Goal: Task Accomplishment & Management: Manage account settings

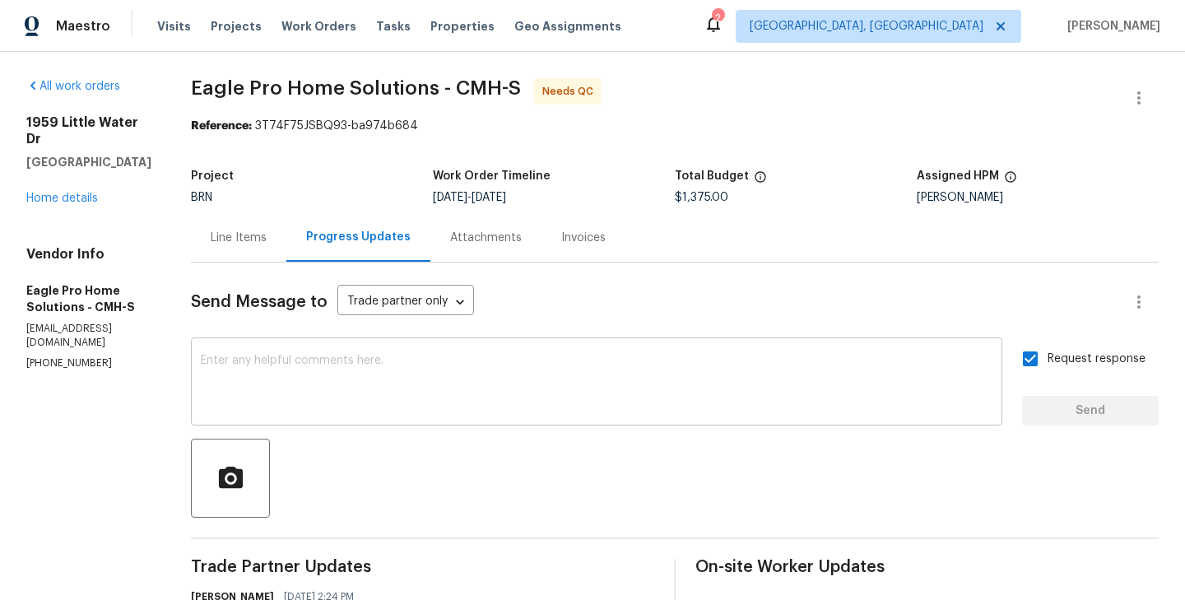
click at [458, 358] on textarea at bounding box center [597, 384] width 792 height 58
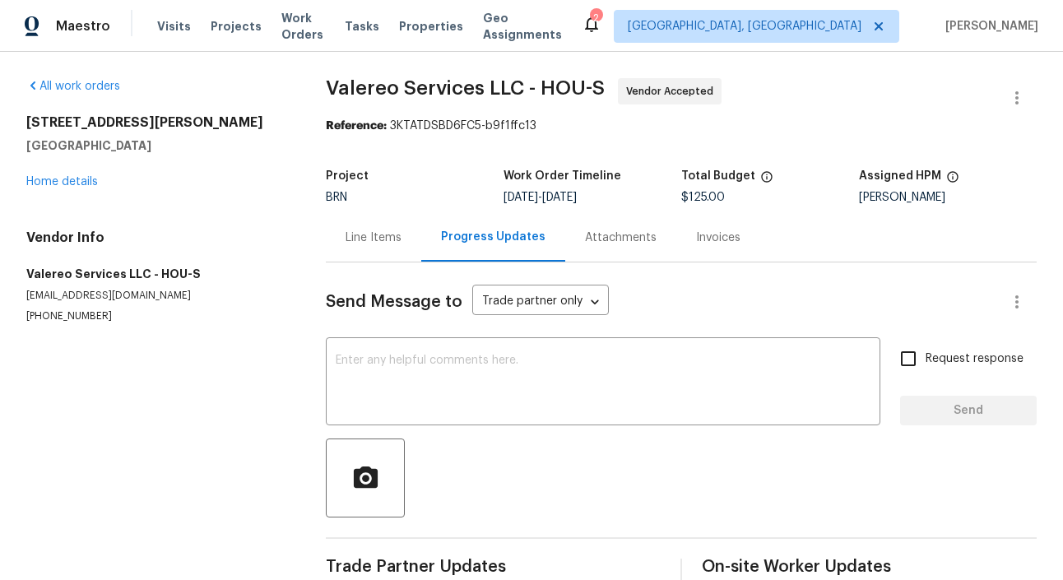
click at [278, 310] on p "[PHONE_NUMBER]" at bounding box center [156, 316] width 260 height 14
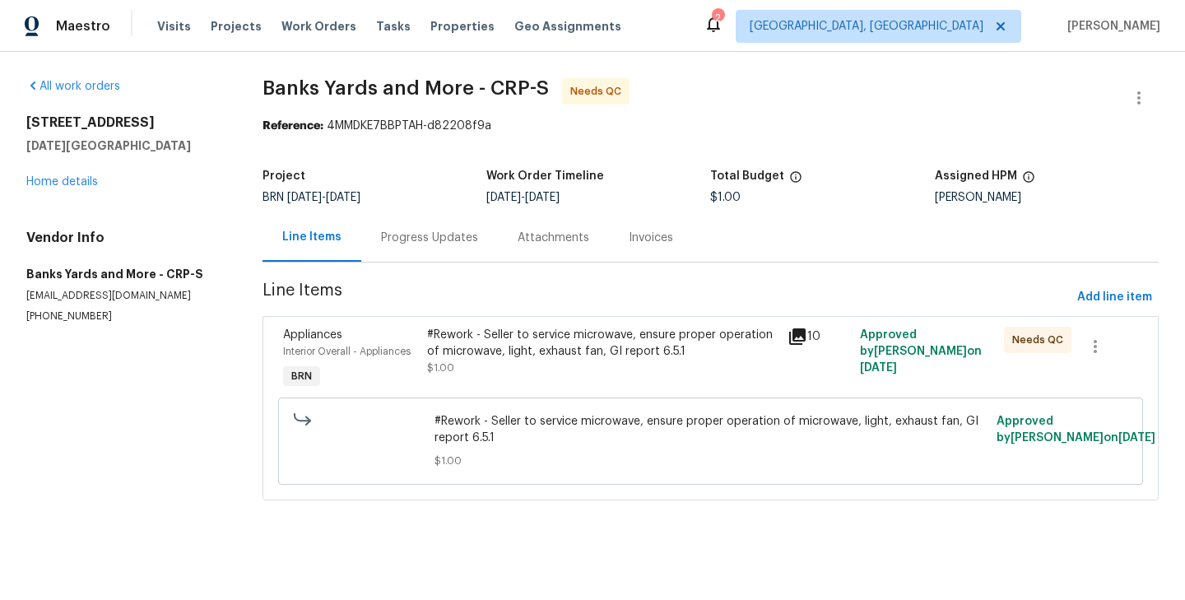
click at [419, 241] on div "Progress Updates" at bounding box center [429, 238] width 97 height 16
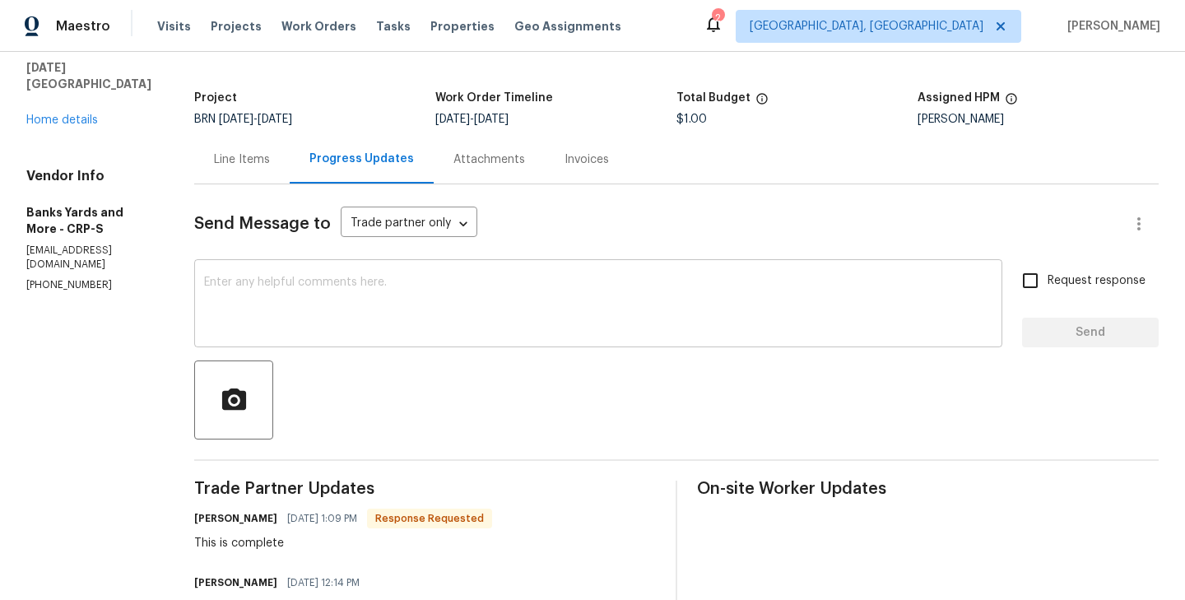
scroll to position [20, 0]
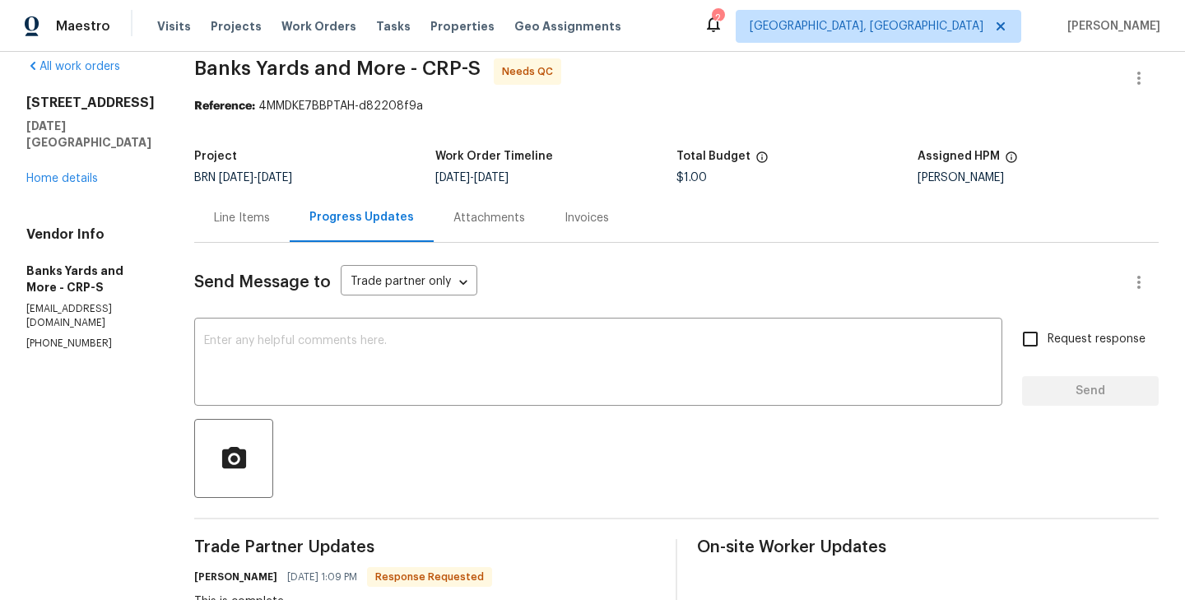
click at [223, 232] on div "Line Items" at bounding box center [241, 217] width 95 height 49
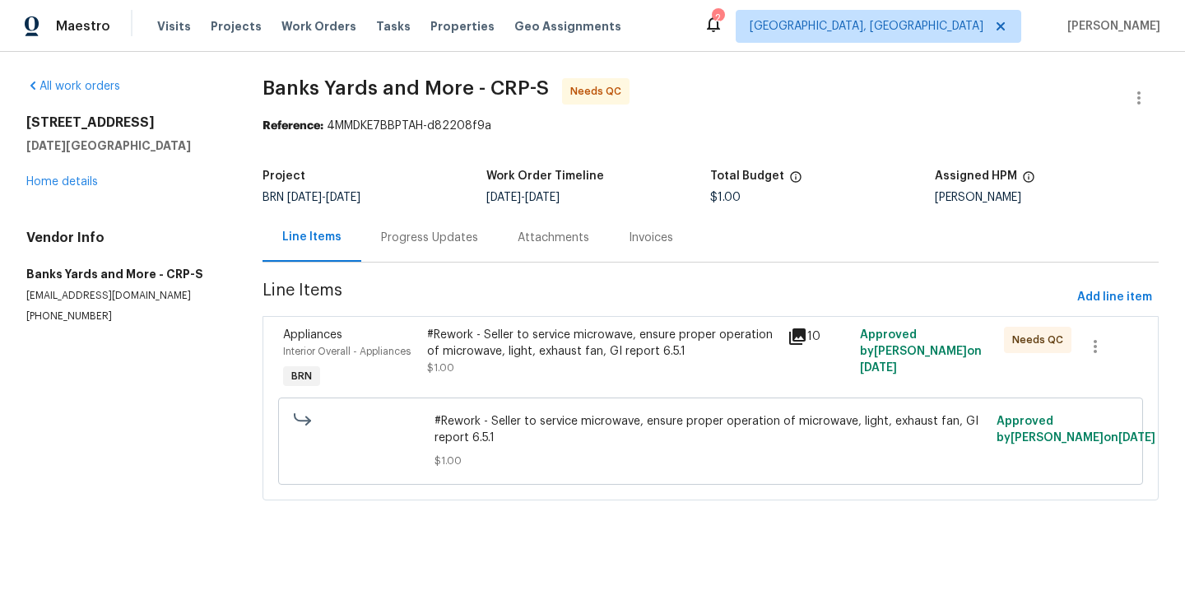
click at [423, 346] on div "#Rework - Seller to service microwave, ensure proper operation of microwave, li…" at bounding box center [602, 360] width 360 height 76
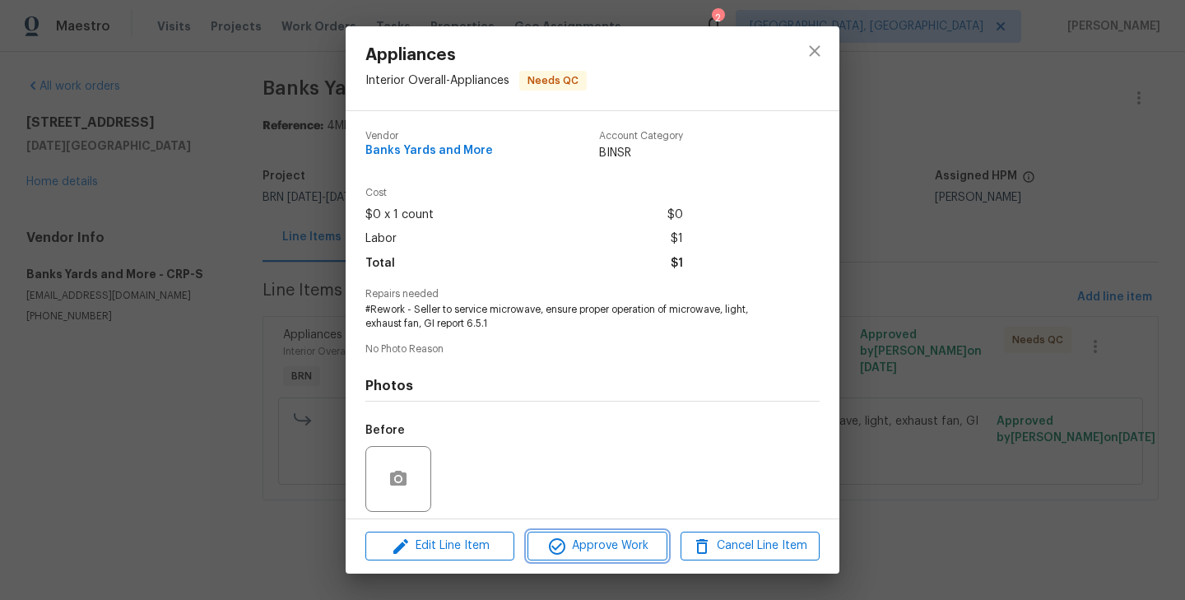
click at [610, 540] on span "Approve Work" at bounding box center [596, 546] width 129 height 21
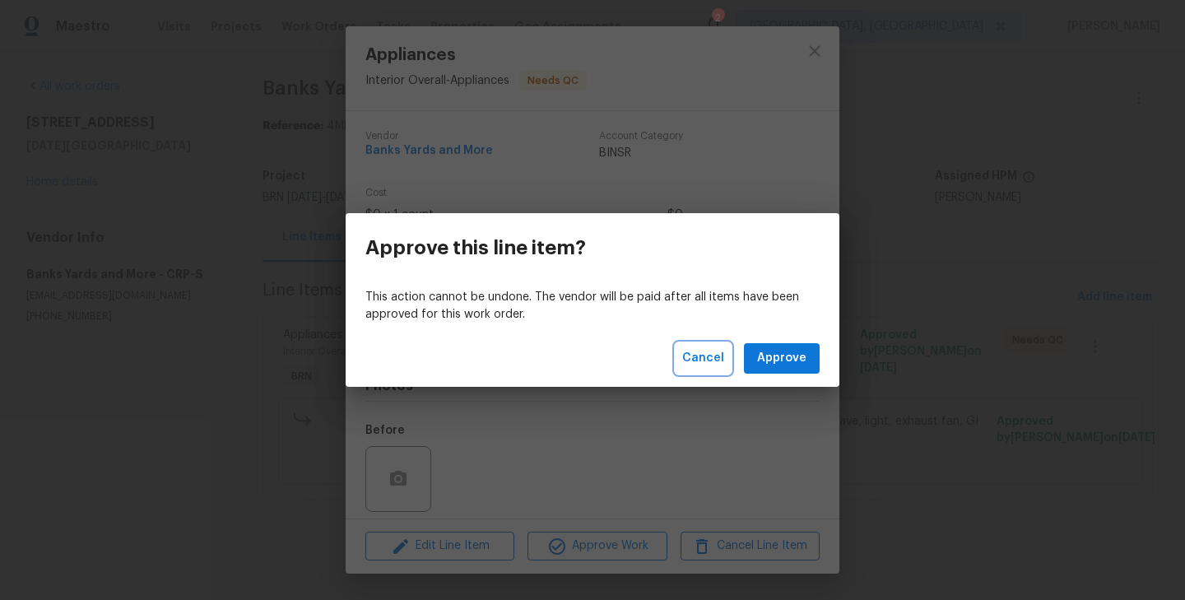
click at [693, 353] on span "Cancel" at bounding box center [703, 358] width 42 height 21
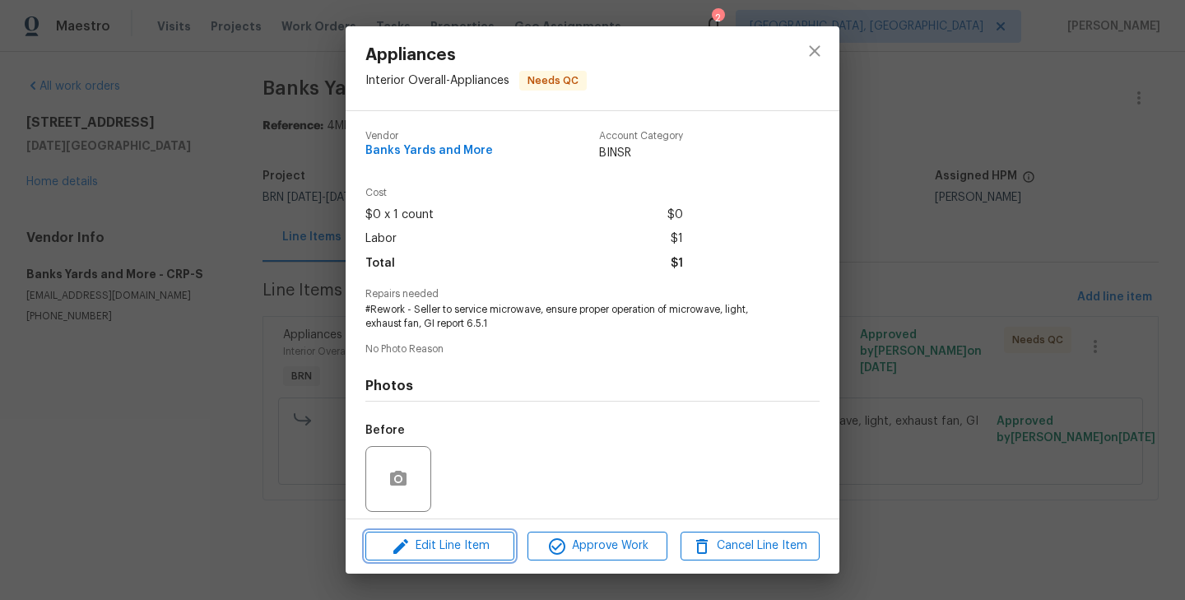
click at [431, 551] on span "Edit Line Item" at bounding box center [439, 546] width 139 height 21
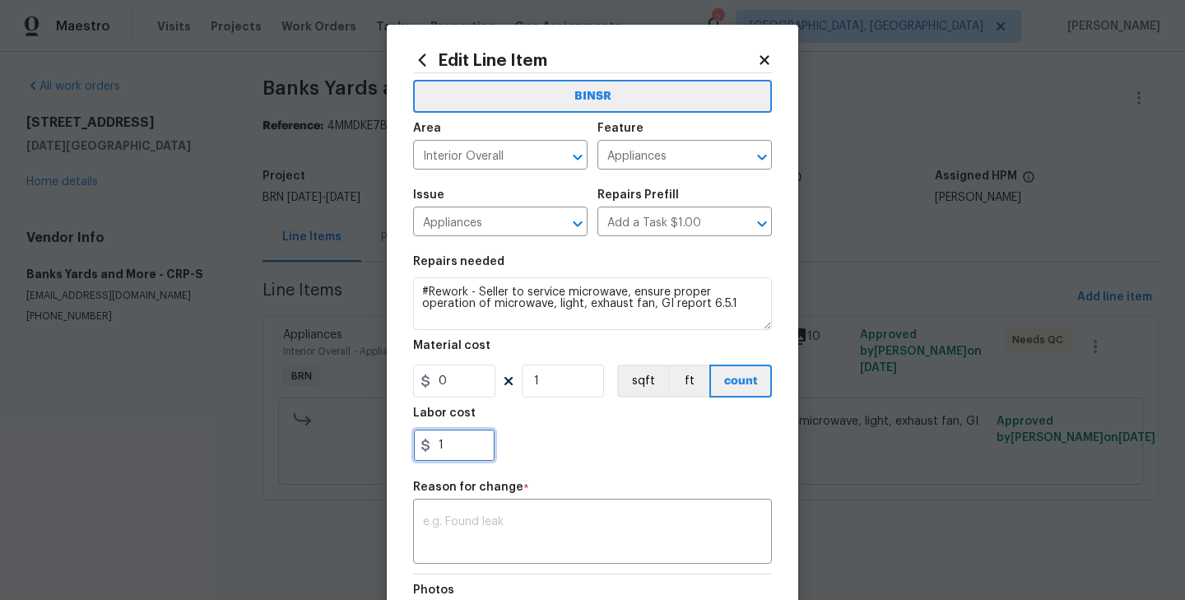
click at [448, 445] on input "1" at bounding box center [454, 445] width 82 height 33
type input "600"
click at [476, 521] on textarea at bounding box center [592, 533] width 339 height 35
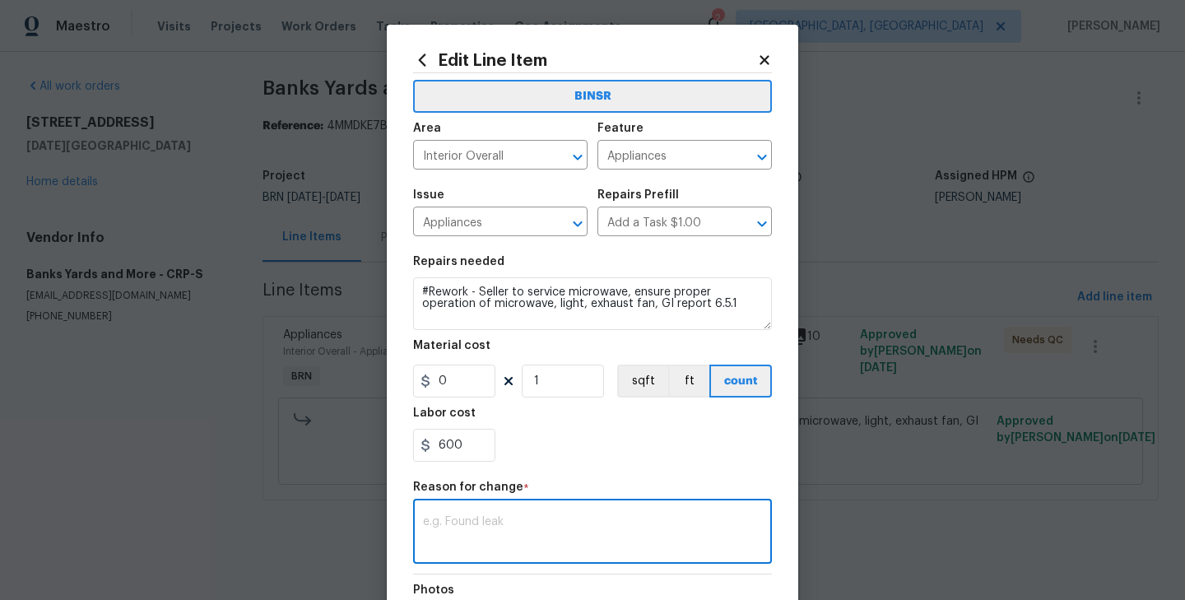
paste textarea "(RK) Updated cost per BR team’s approval."
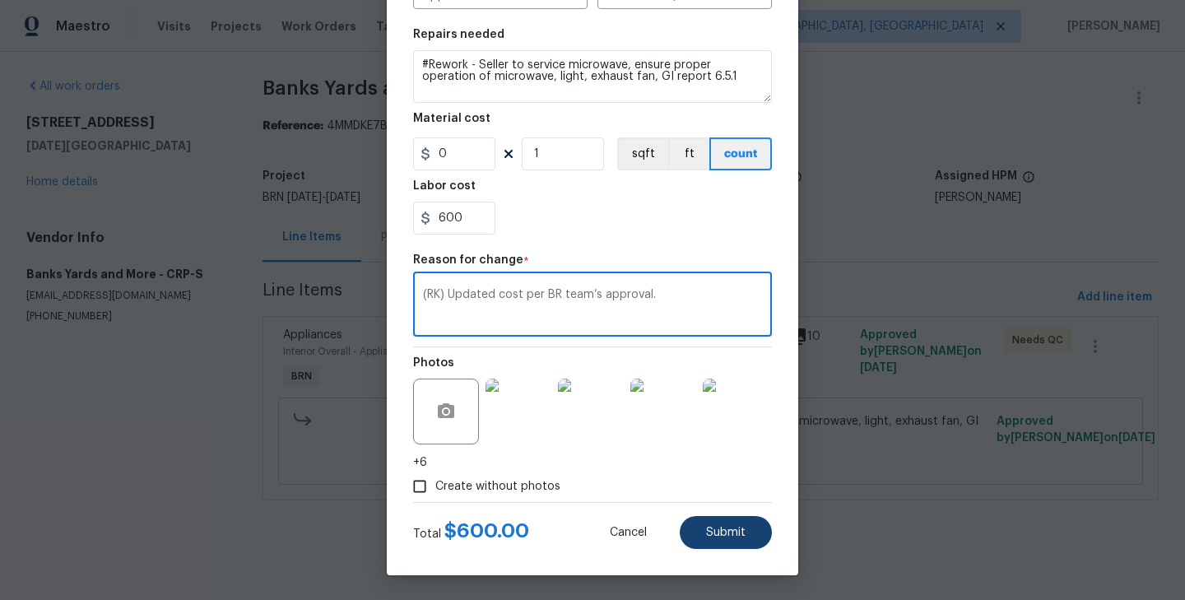
type textarea "(RK) Updated cost per BR team’s approval."
click at [730, 537] on span "Submit" at bounding box center [725, 533] width 39 height 12
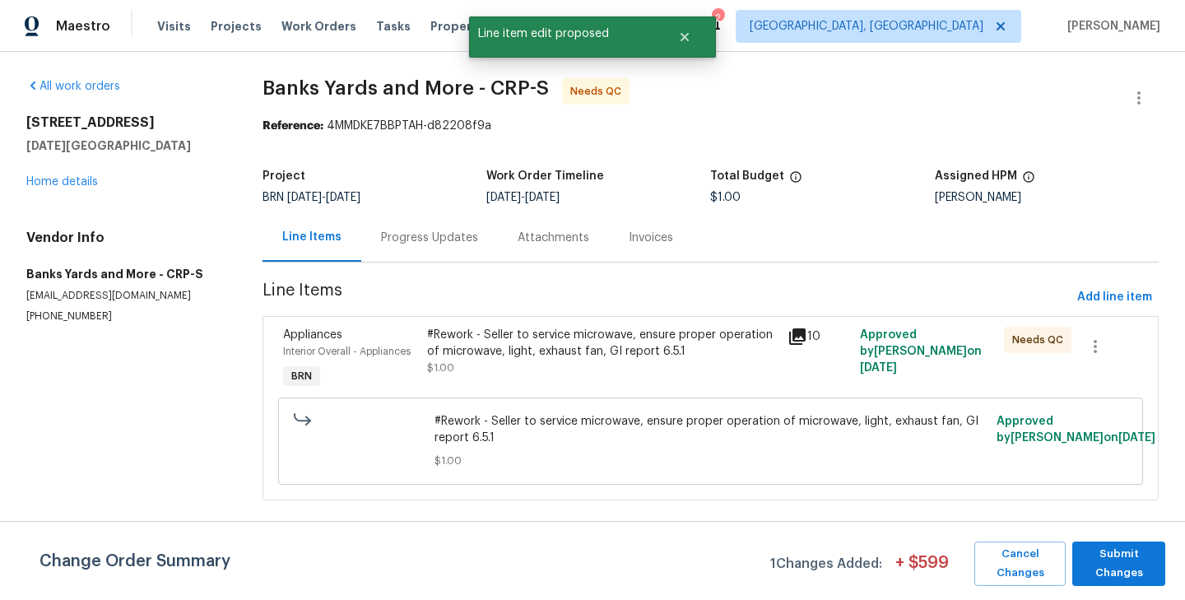
scroll to position [0, 0]
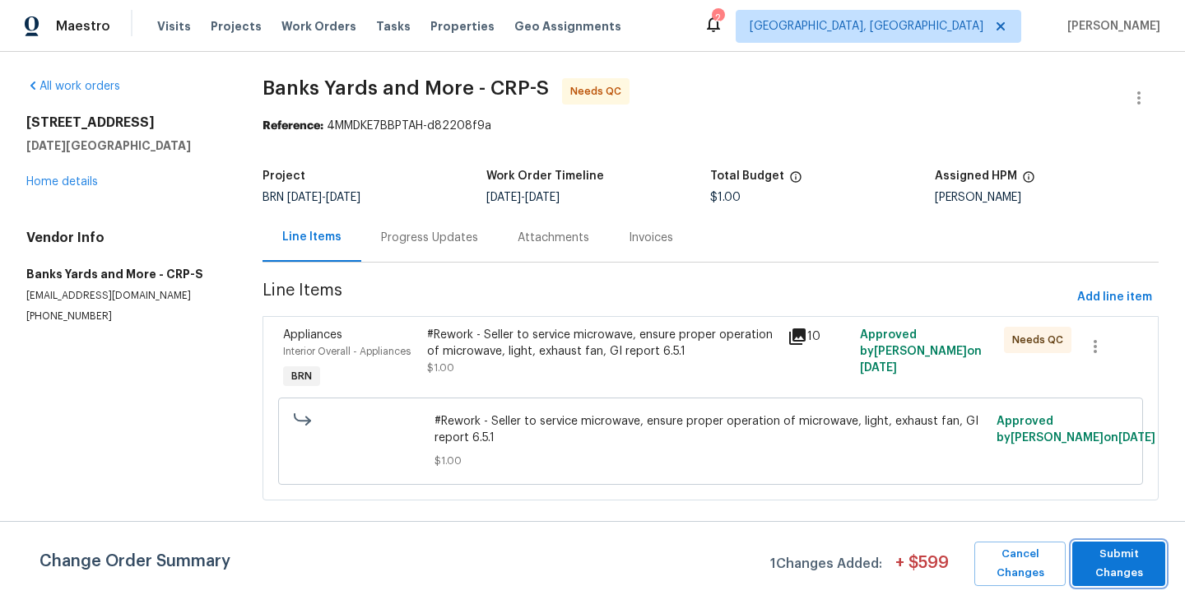
click at [1104, 550] on span "Submit Changes" at bounding box center [1118, 564] width 77 height 38
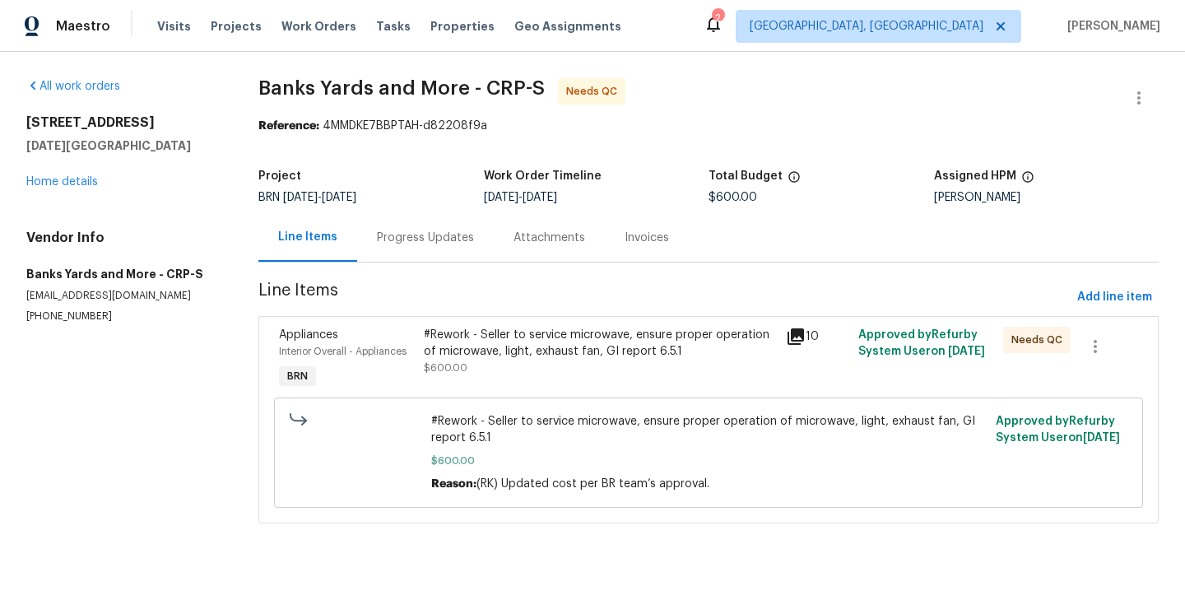
click at [412, 386] on div "Appliances Interior Overall - Appliances BRN" at bounding box center [346, 360] width 145 height 76
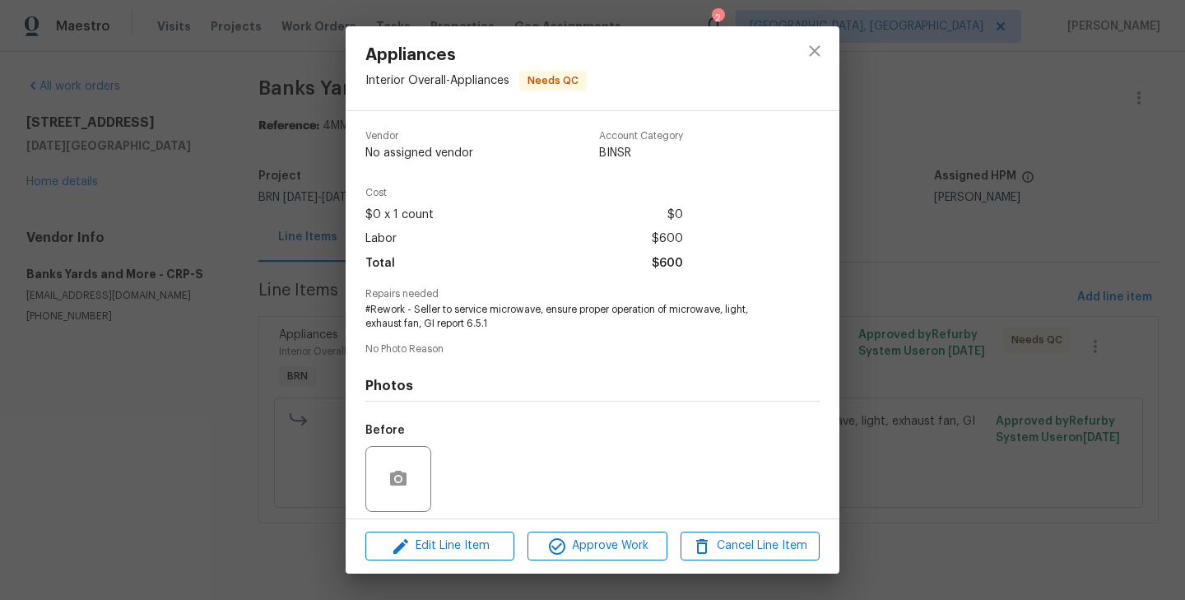
scroll to position [117, 0]
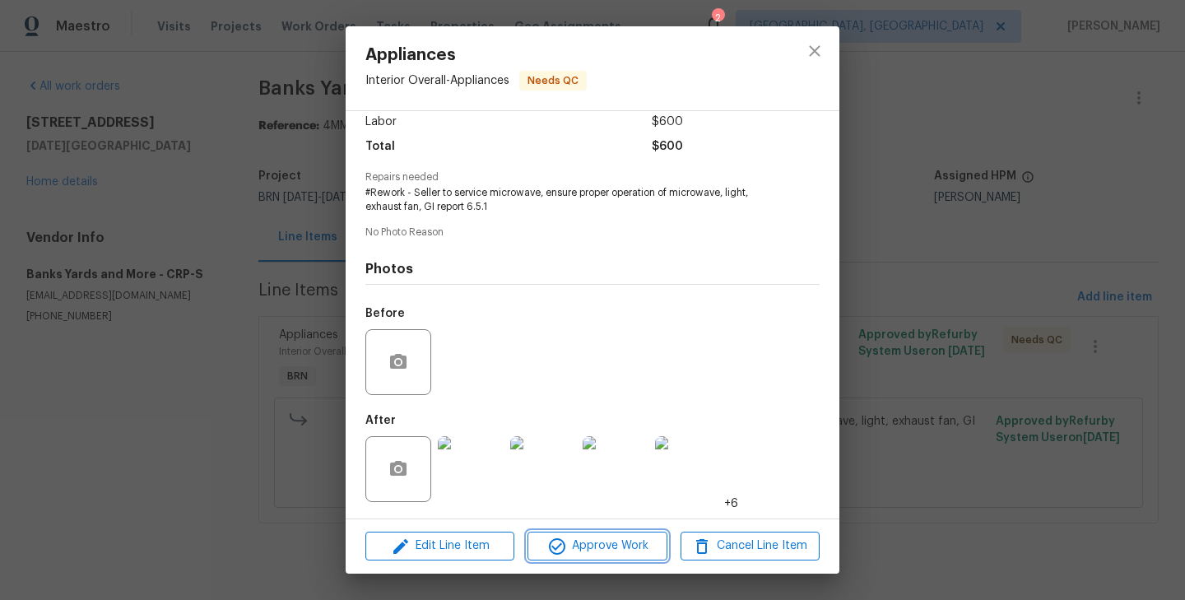
click at [605, 540] on span "Approve Work" at bounding box center [596, 546] width 129 height 21
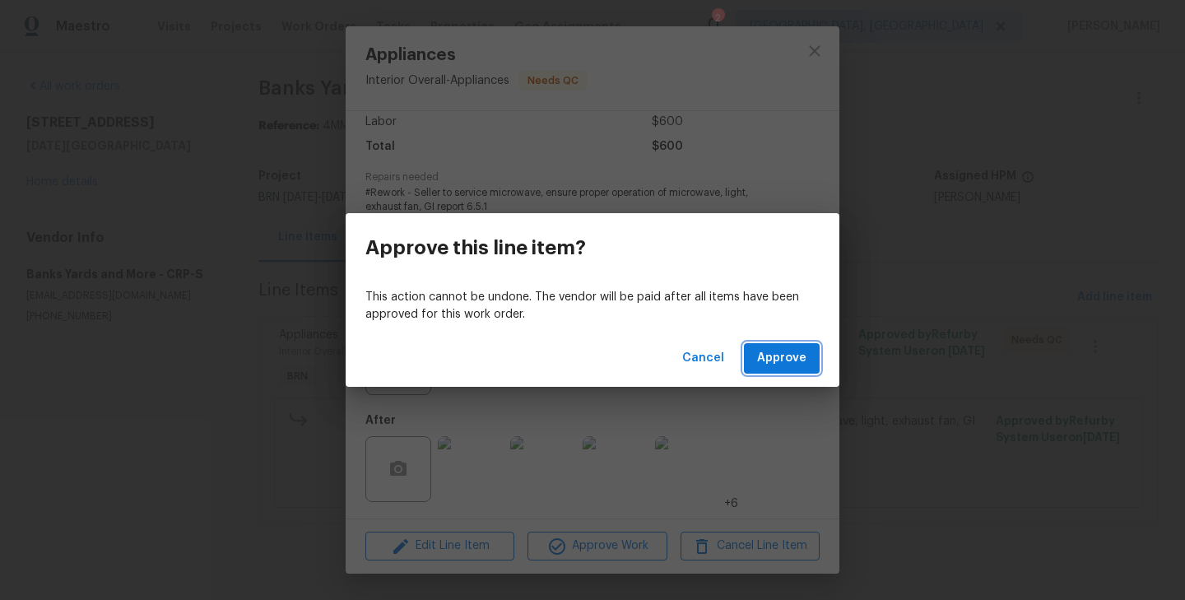
click at [780, 363] on span "Approve" at bounding box center [781, 358] width 49 height 21
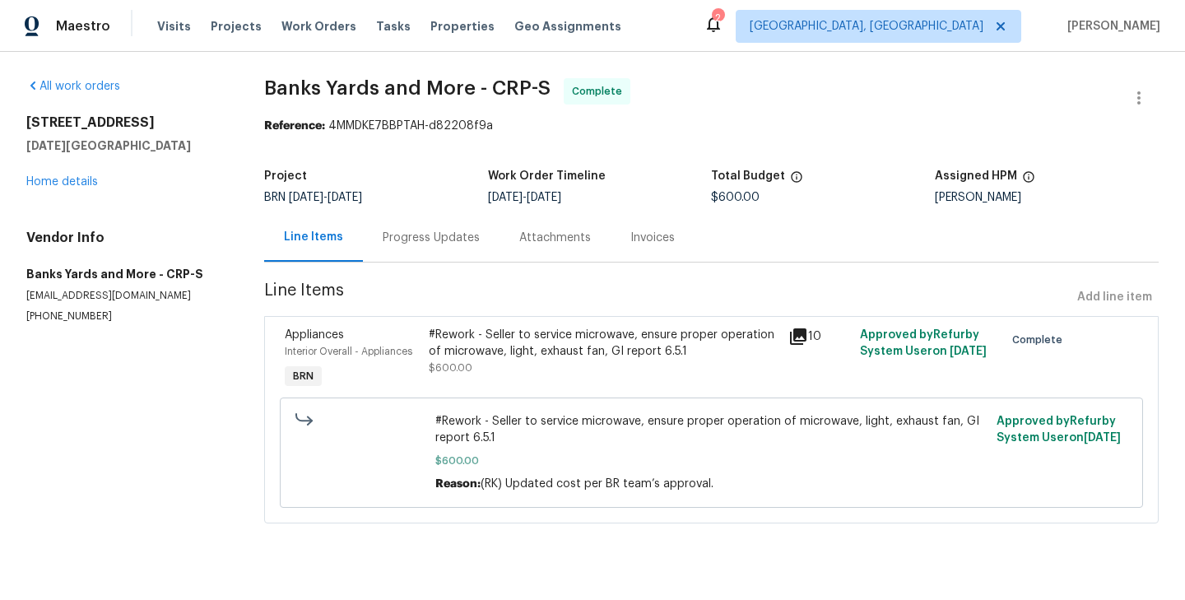
click at [402, 230] on div "Progress Updates" at bounding box center [431, 238] width 97 height 16
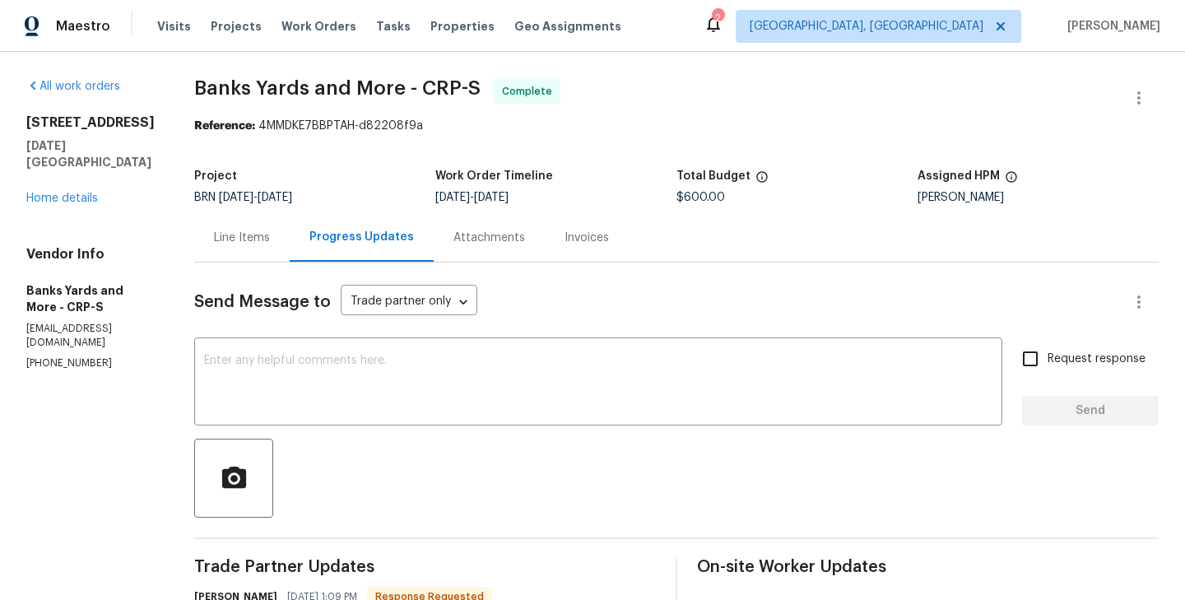
click at [304, 409] on textarea at bounding box center [598, 384] width 788 height 58
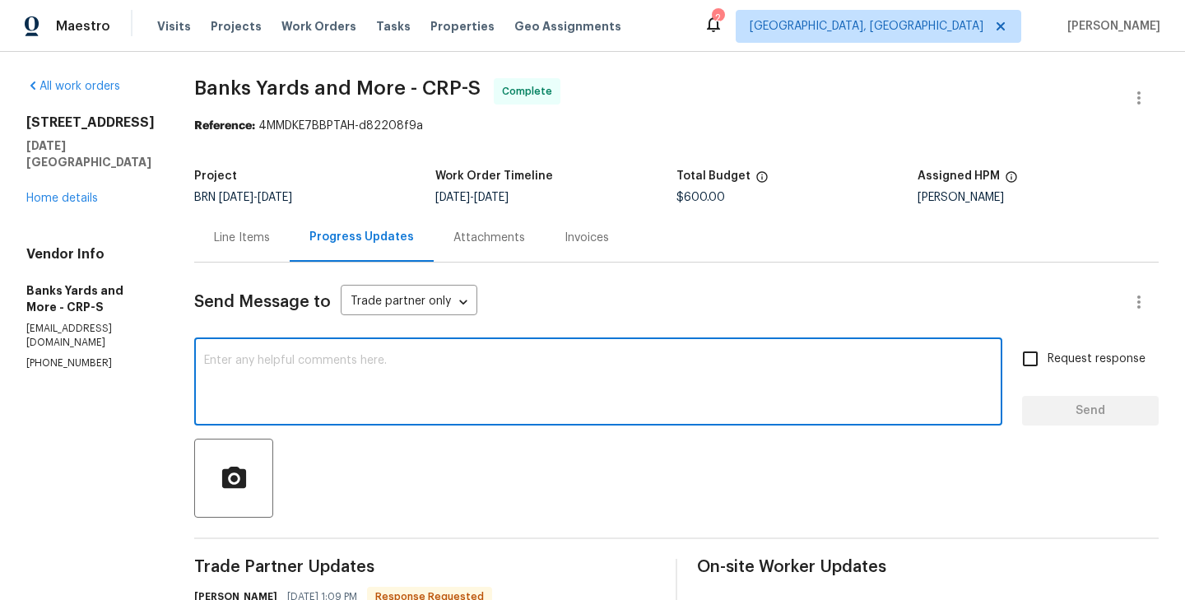
paste textarea "WO is approved. Please upload the invoice under the invoice section. Thanks!"
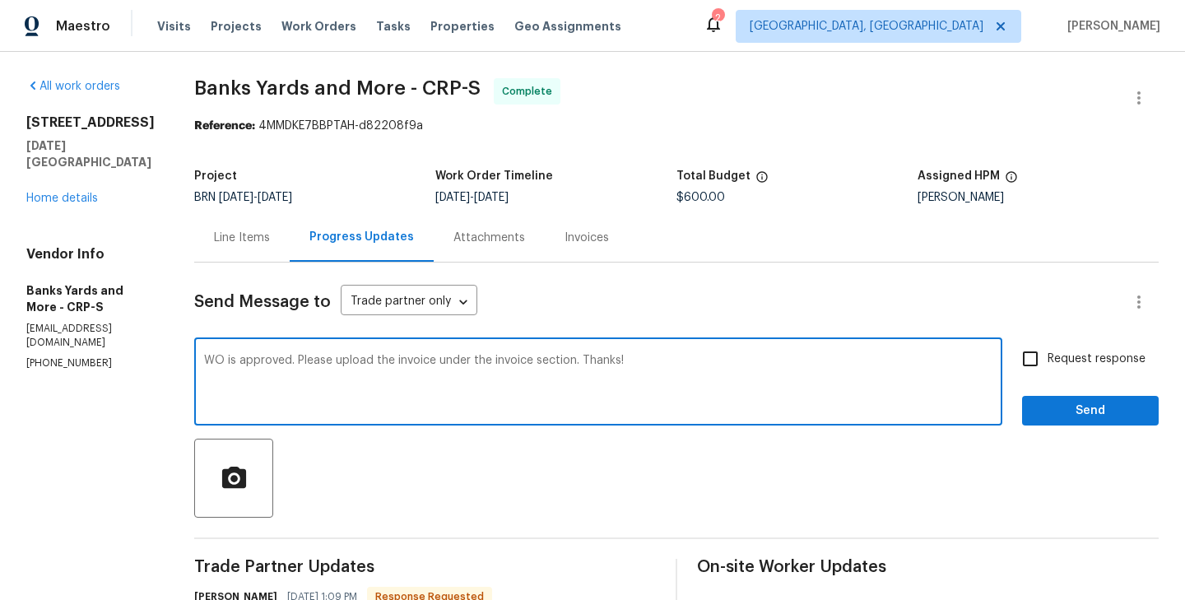
type textarea "WO is approved. Please upload the invoice under the invoice section. Thanks!"
click at [1023, 350] on input "Request response" at bounding box center [1030, 358] width 35 height 35
checkbox input "true"
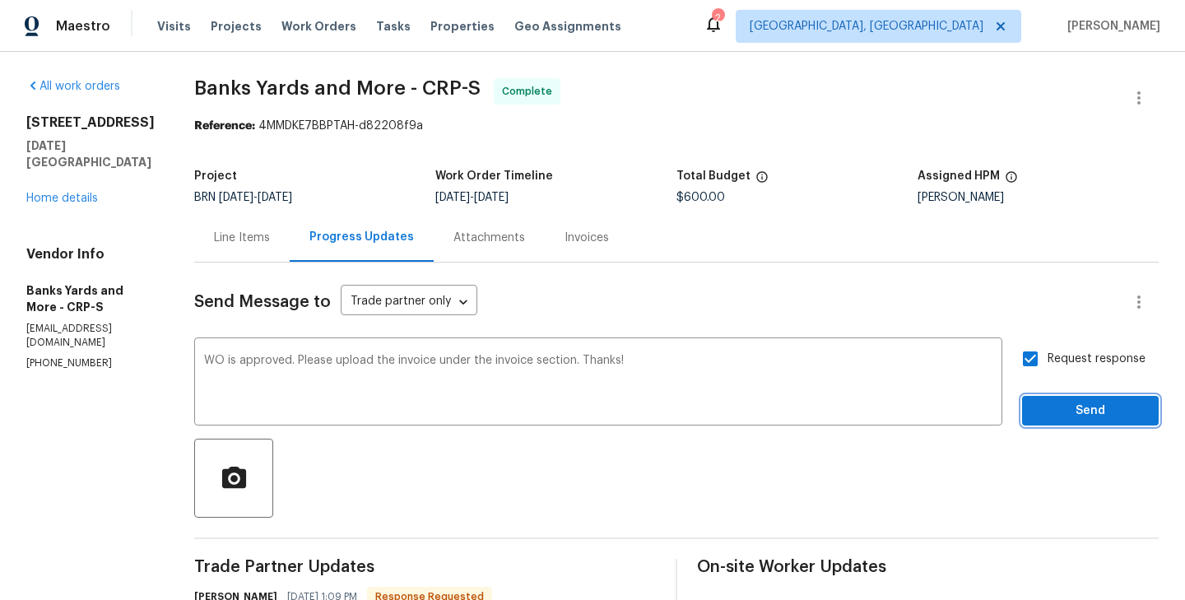
click at [1071, 404] on span "Send" at bounding box center [1090, 411] width 110 height 21
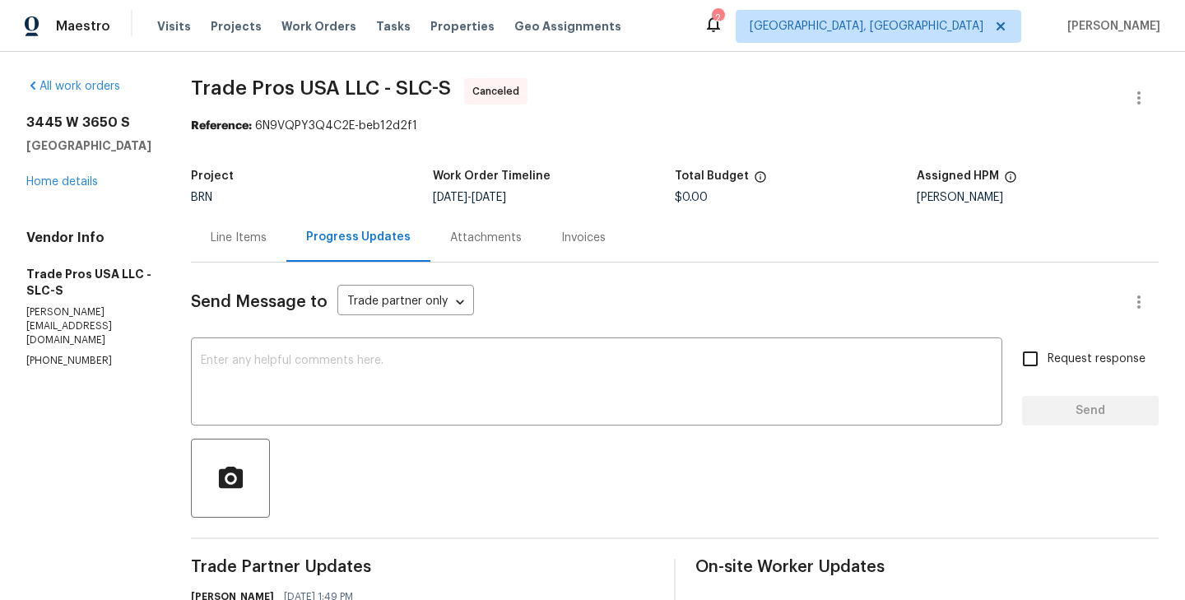
click at [355, 355] on textarea at bounding box center [597, 384] width 792 height 58
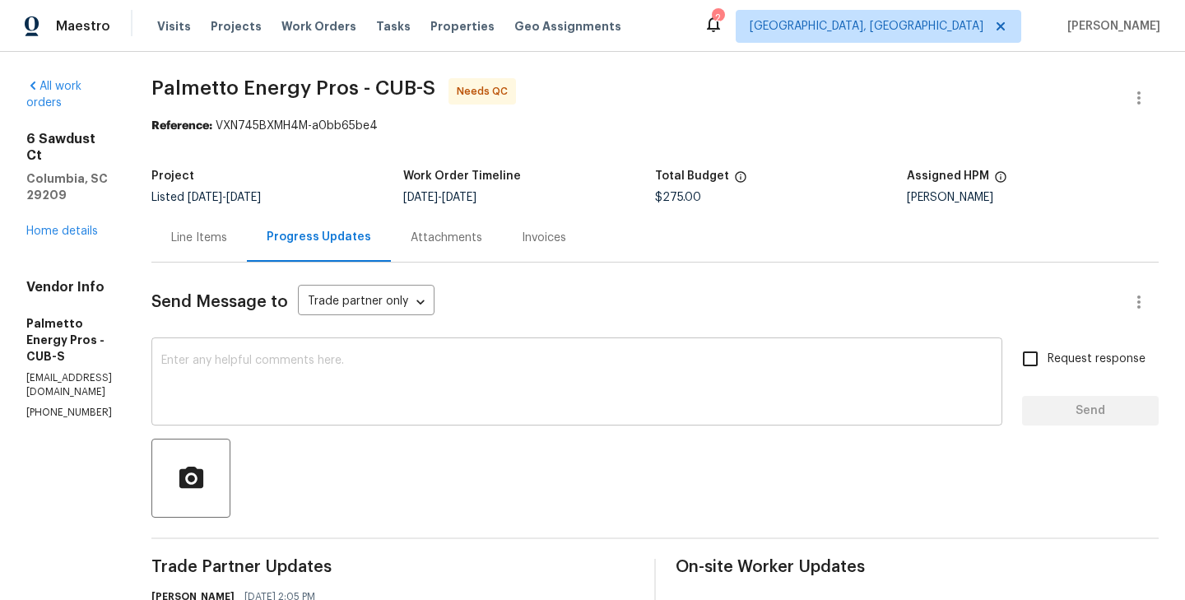
click at [370, 400] on textarea at bounding box center [576, 384] width 831 height 58
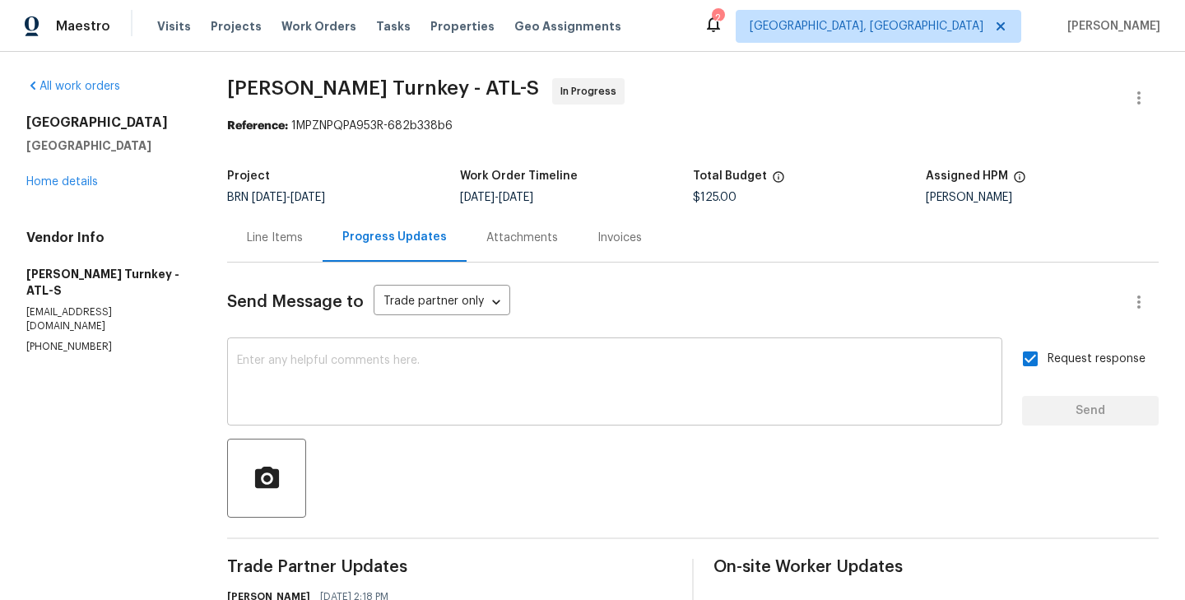
click at [510, 370] on textarea at bounding box center [614, 384] width 755 height 58
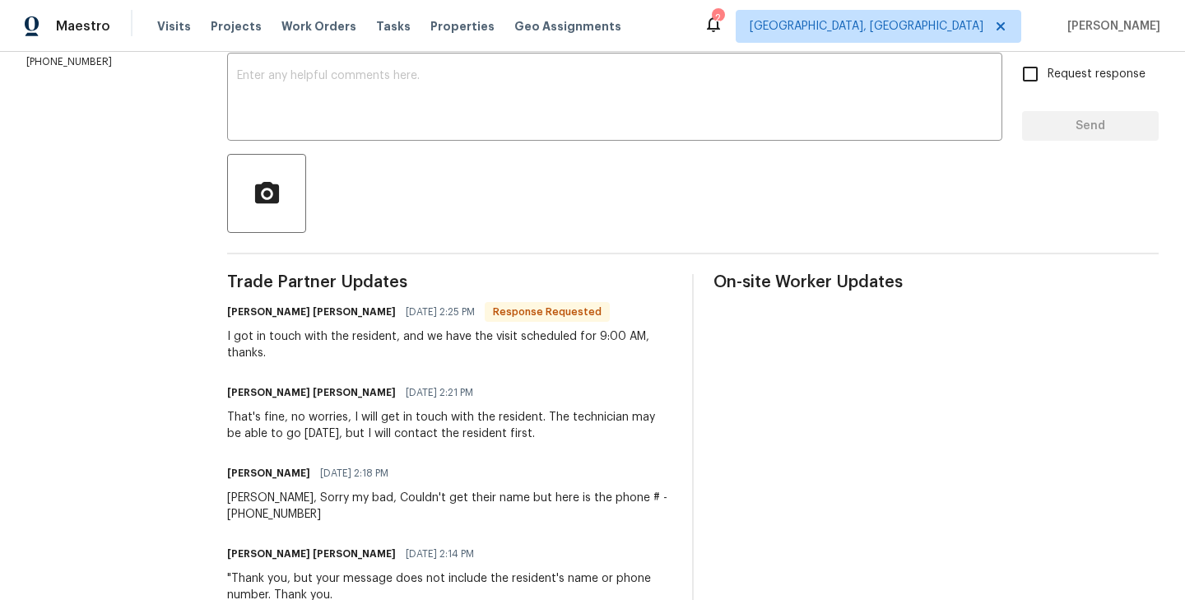
scroll to position [258, 0]
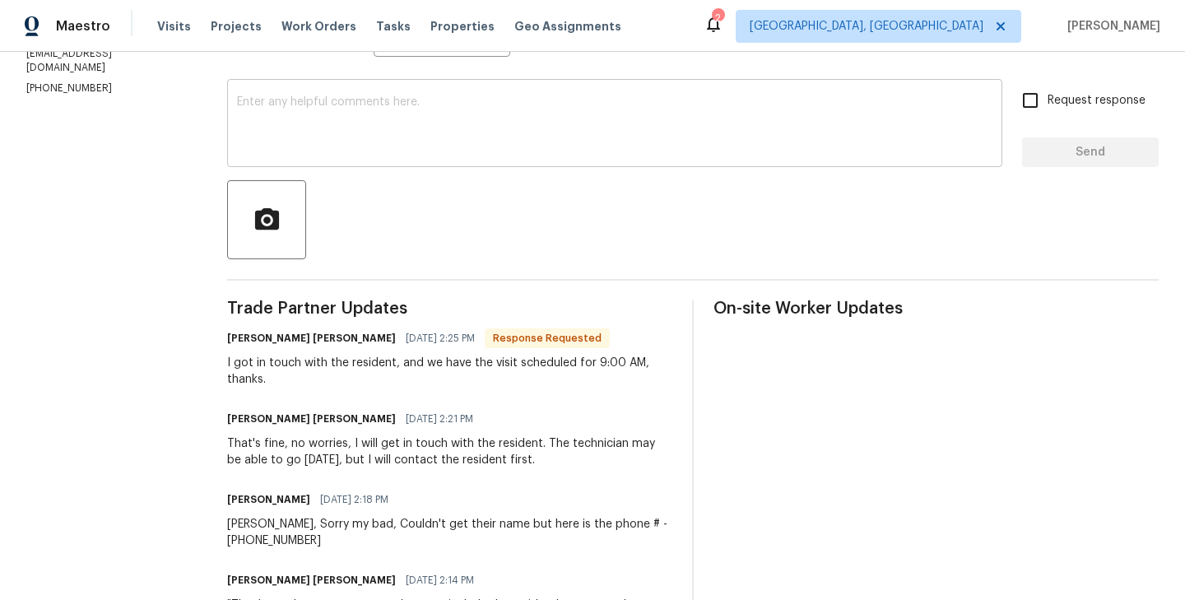
click at [295, 141] on textarea at bounding box center [614, 125] width 755 height 58
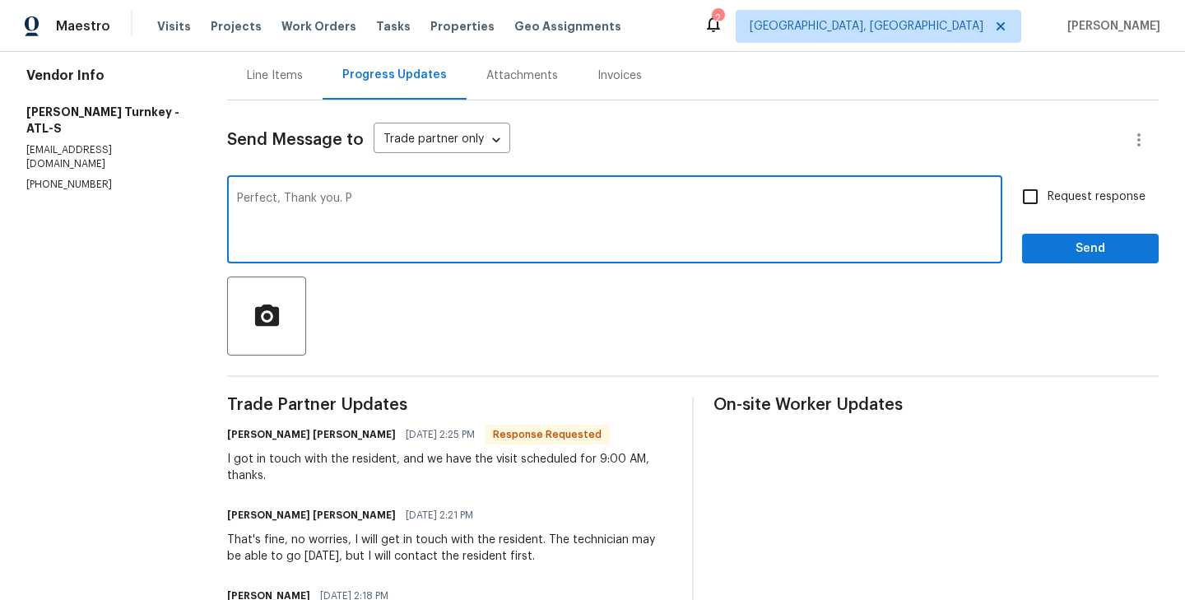
scroll to position [156, 0]
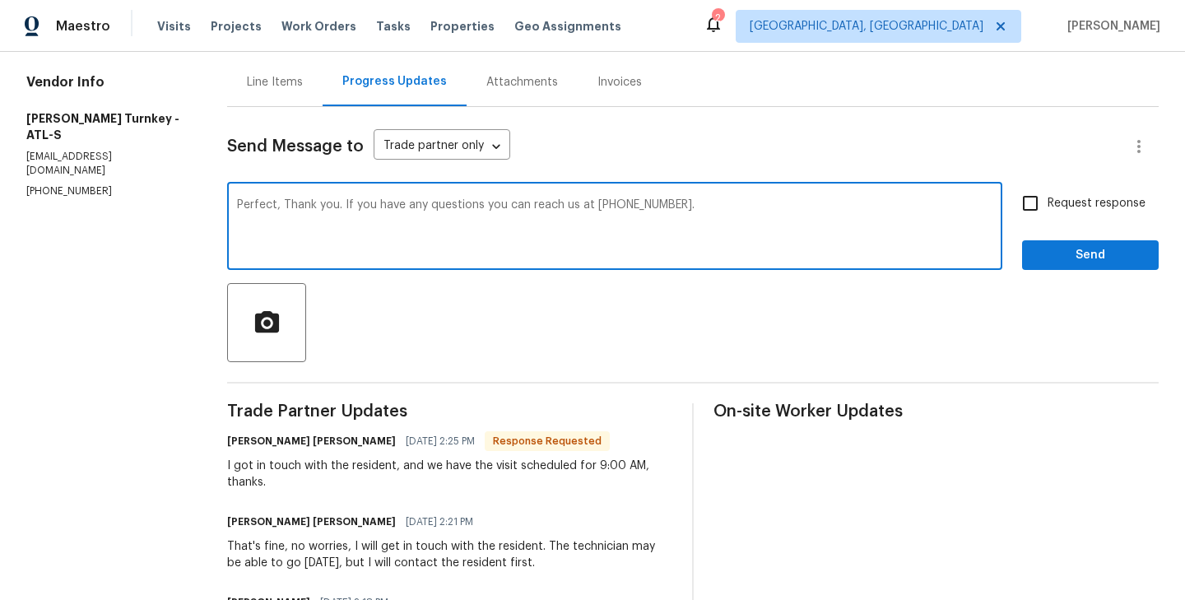
type textarea "Perfect, Thank you. If you have any questions you can reach us at [PHONE_NUMBER…"
click at [1034, 208] on input "Request response" at bounding box center [1030, 203] width 35 height 35
checkbox input "true"
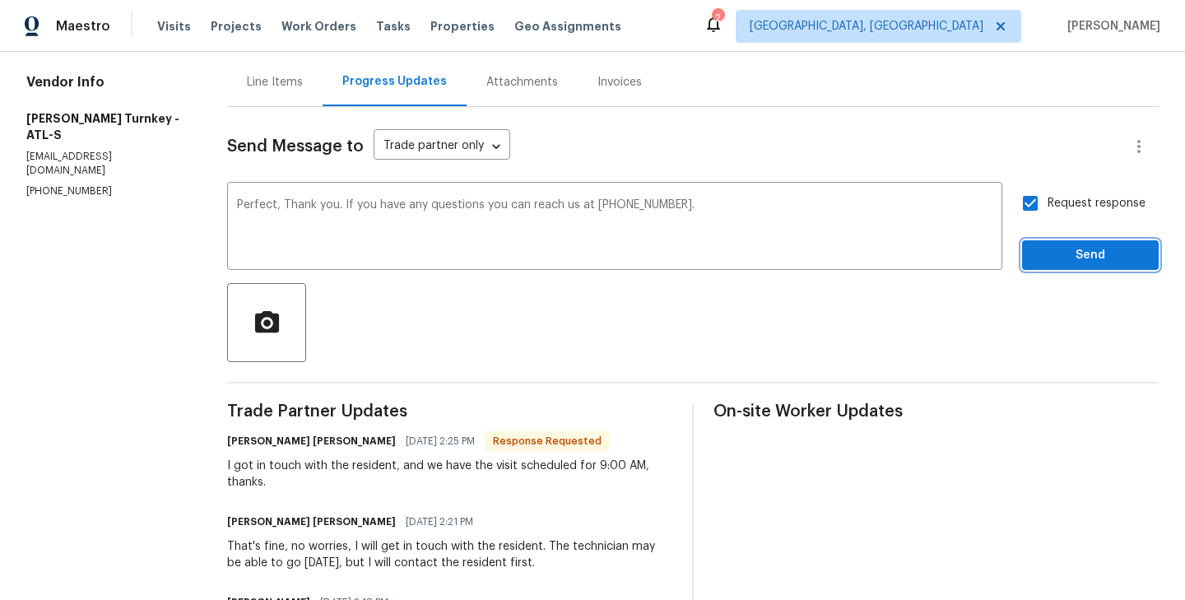
click at [1093, 253] on span "Send" at bounding box center [1090, 255] width 110 height 21
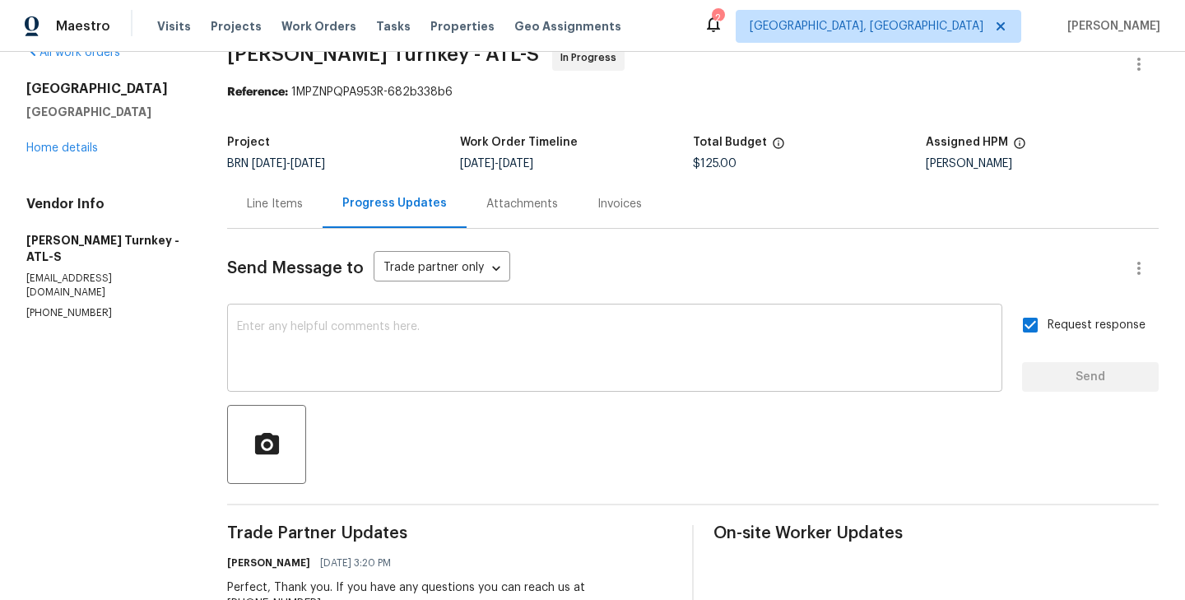
scroll to position [0, 0]
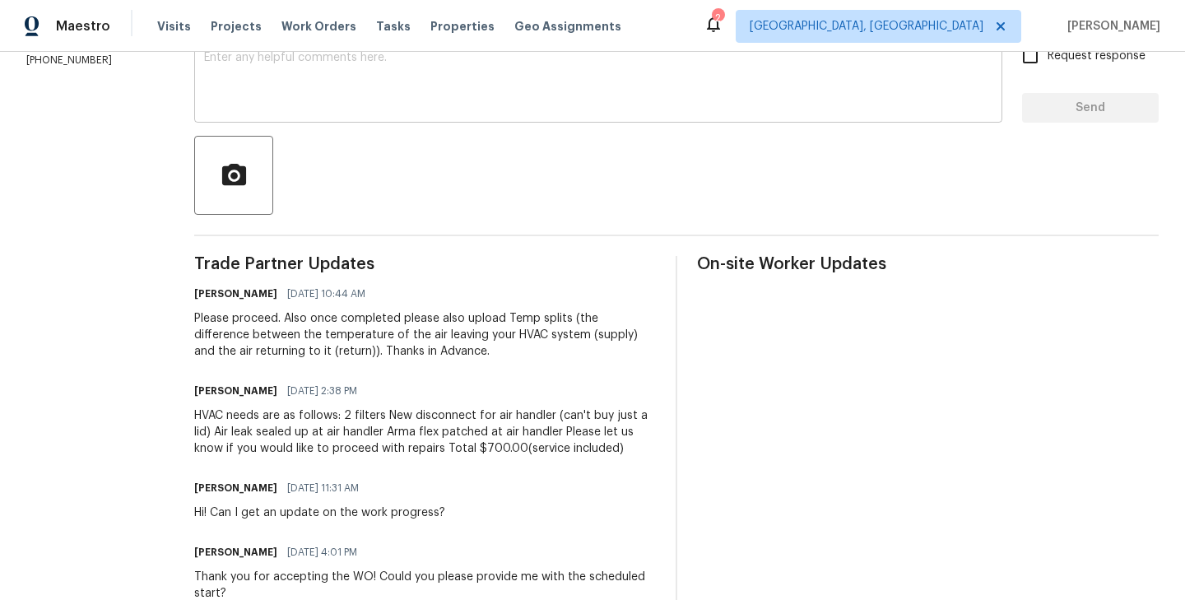
scroll to position [299, 0]
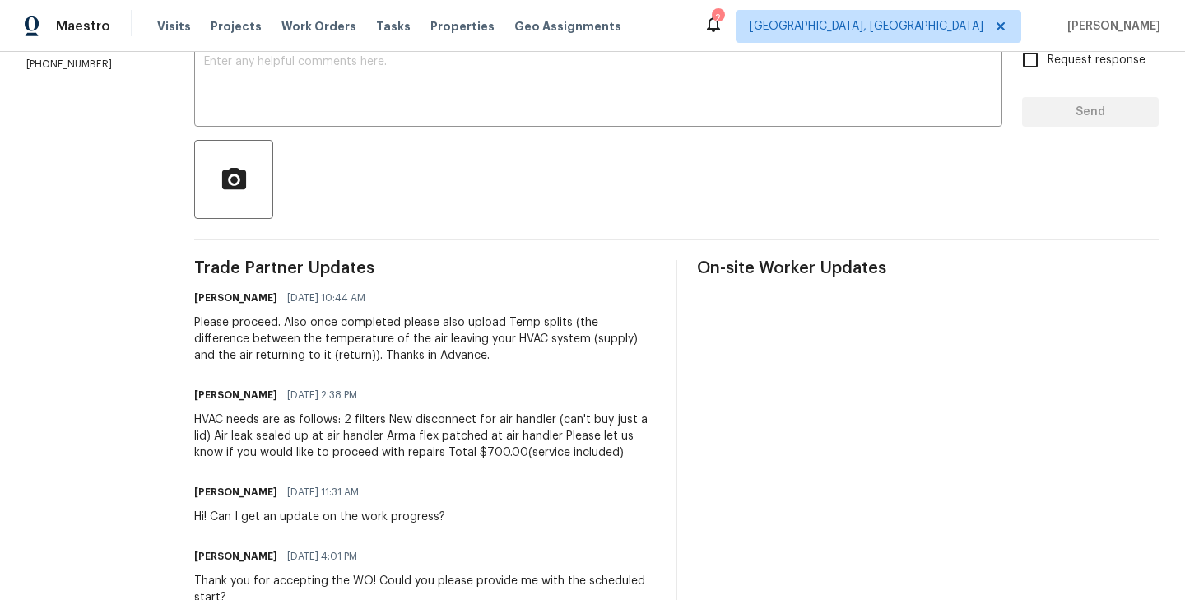
click at [151, 356] on section "All work orders 135 Evvalane Dr Spartanburg, SC 29302 Home details Vendor Info …" at bounding box center [90, 291] width 128 height 1025
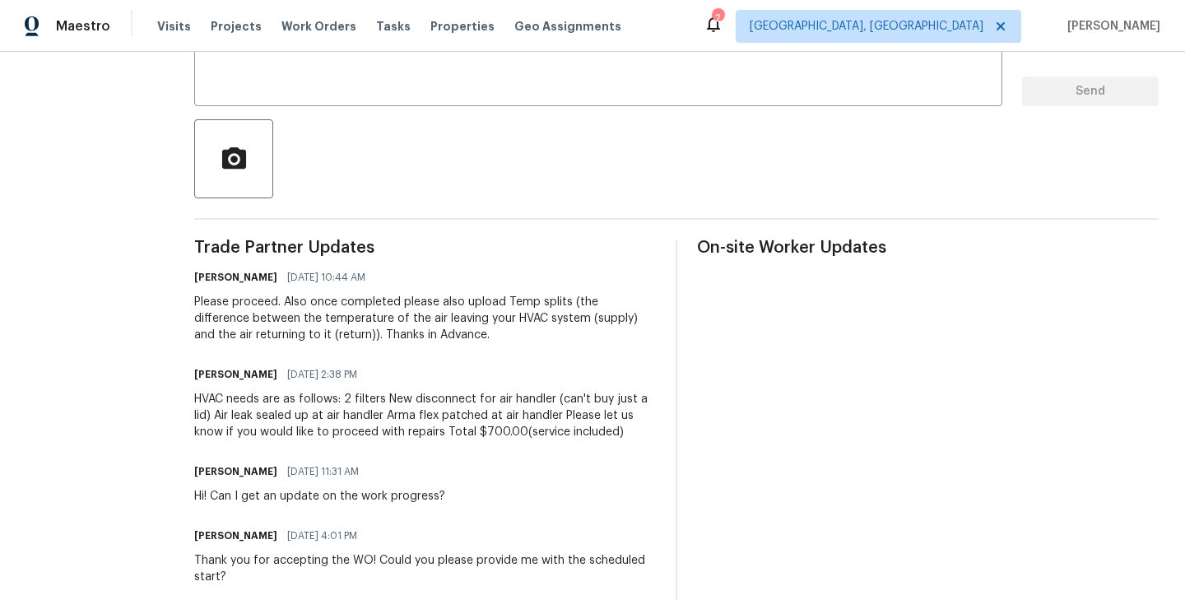
scroll to position [320, 0]
click at [202, 370] on h6 "[PERSON_NAME]" at bounding box center [235, 373] width 83 height 16
copy h6 "[PERSON_NAME]"
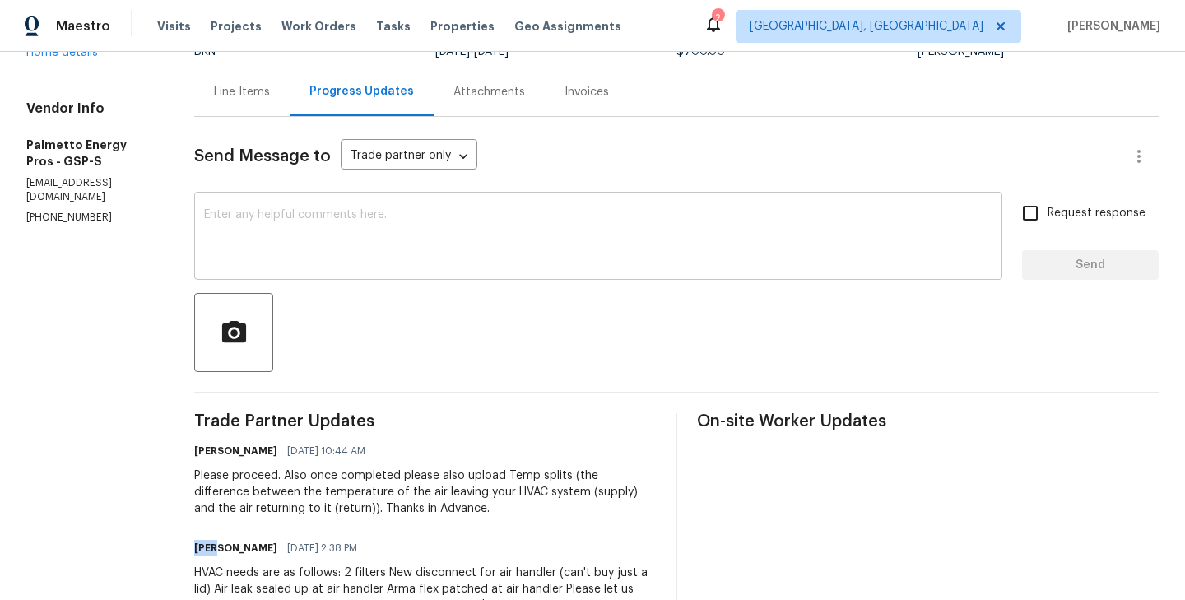
scroll to position [121, 0]
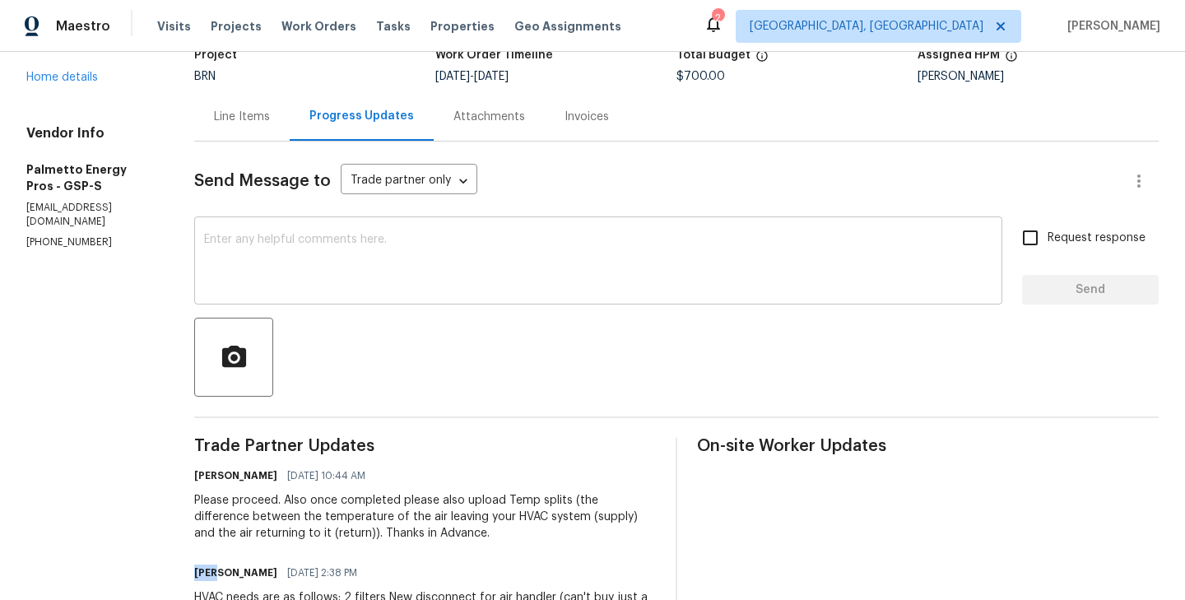
click at [270, 255] on textarea at bounding box center [598, 263] width 788 height 58
paste textarea "[PERSON_NAME]"
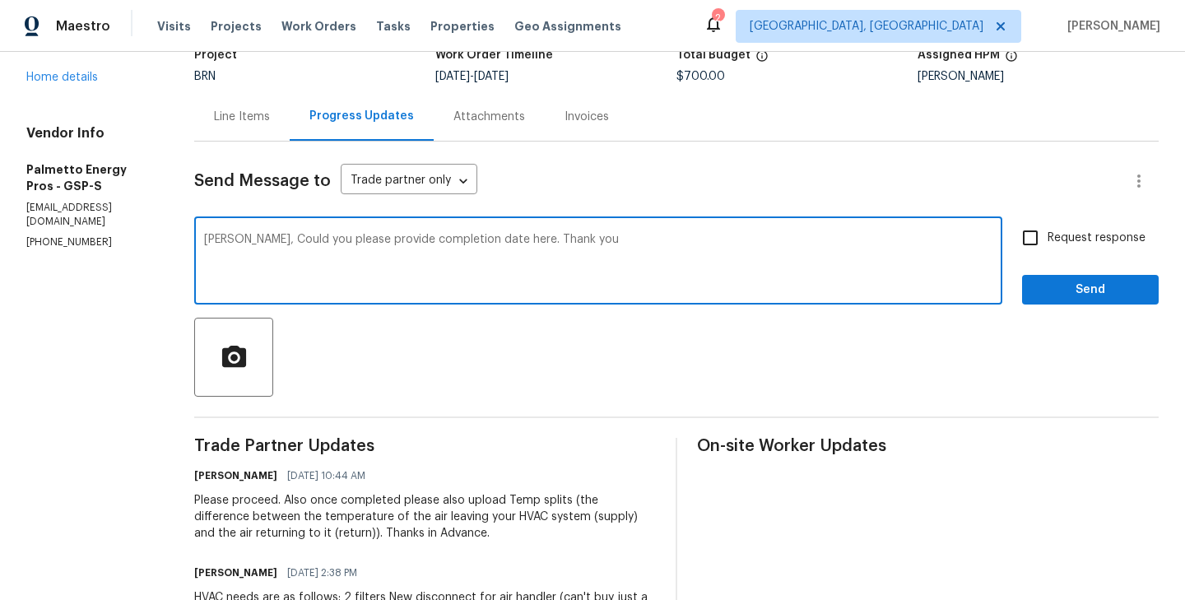
type textarea "[PERSON_NAME], Could you please provide completion date here. Thank you"
click at [1037, 245] on input "Request response" at bounding box center [1030, 238] width 35 height 35
checkbox input "true"
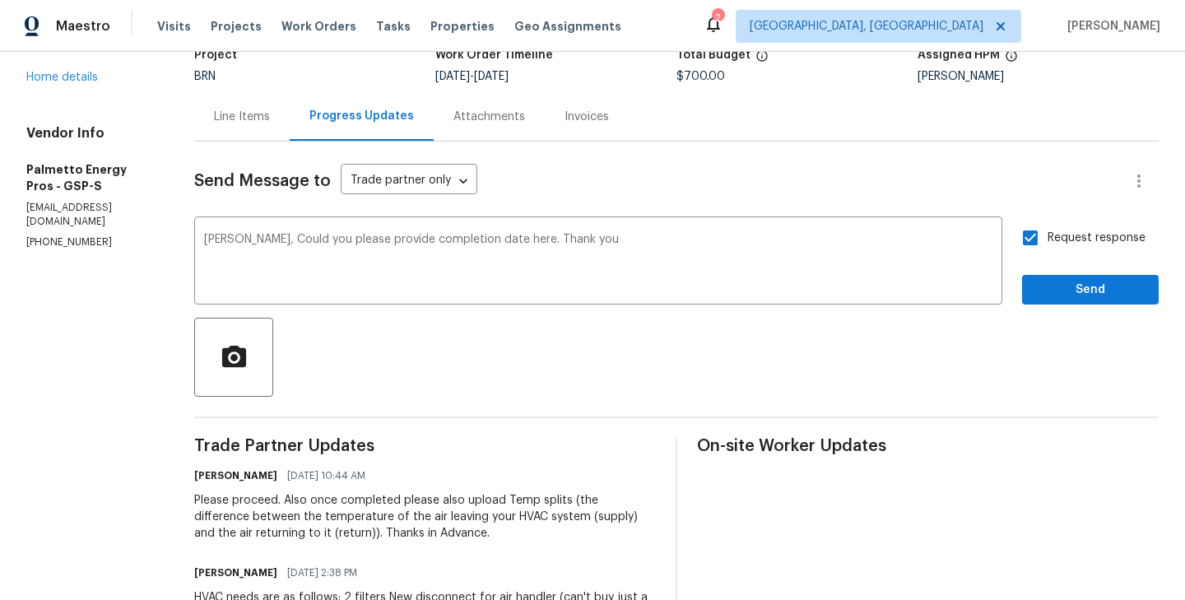
click at [1073, 273] on div "Request response Send" at bounding box center [1090, 263] width 137 height 84
click at [1093, 286] on span "Send" at bounding box center [1090, 290] width 110 height 21
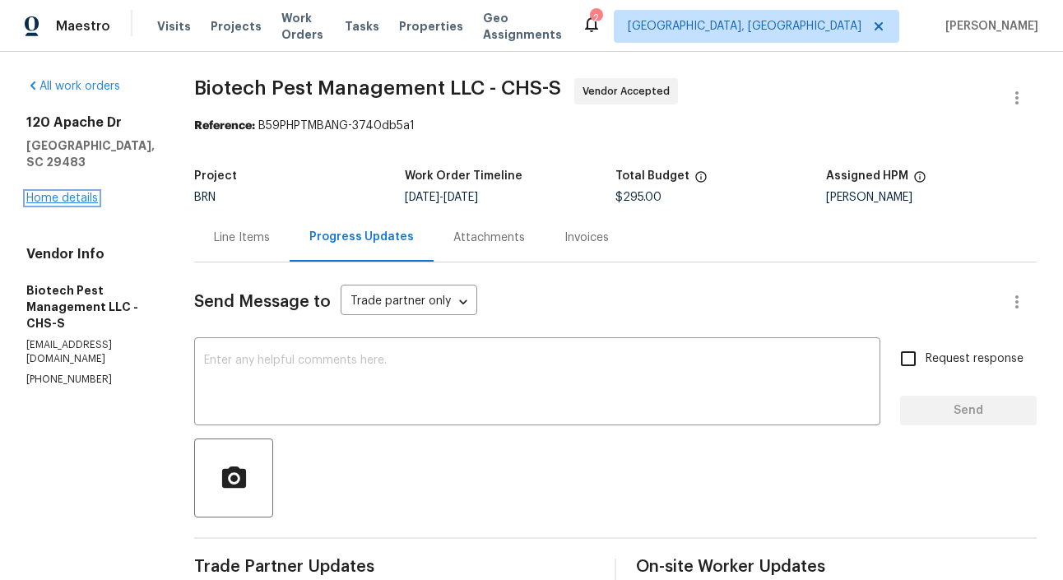
click at [75, 202] on link "Home details" at bounding box center [62, 199] width 72 height 12
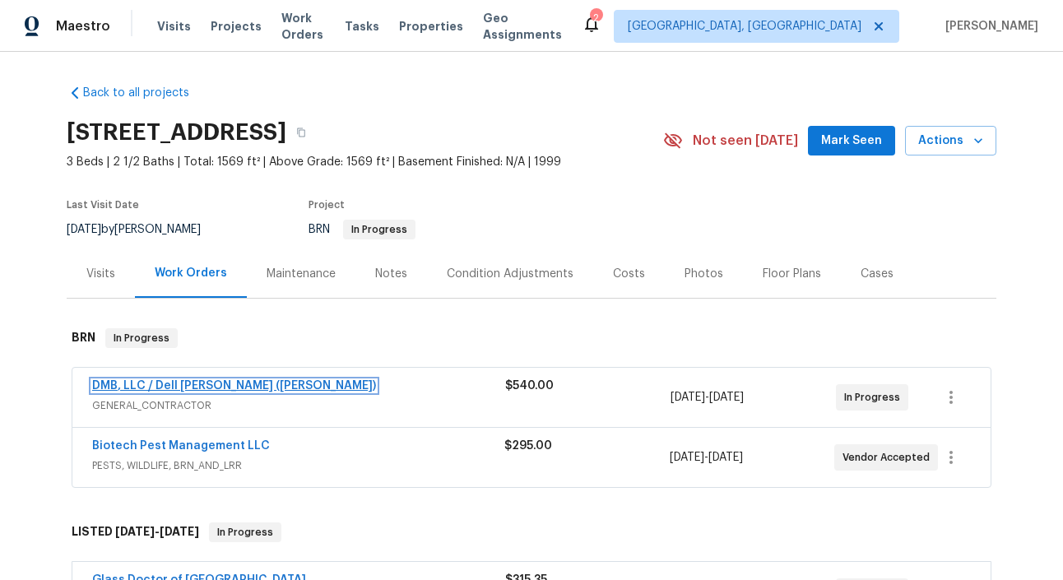
click at [208, 381] on link "DMB, LLC / Dell Bryson (Heise)" at bounding box center [234, 386] width 284 height 12
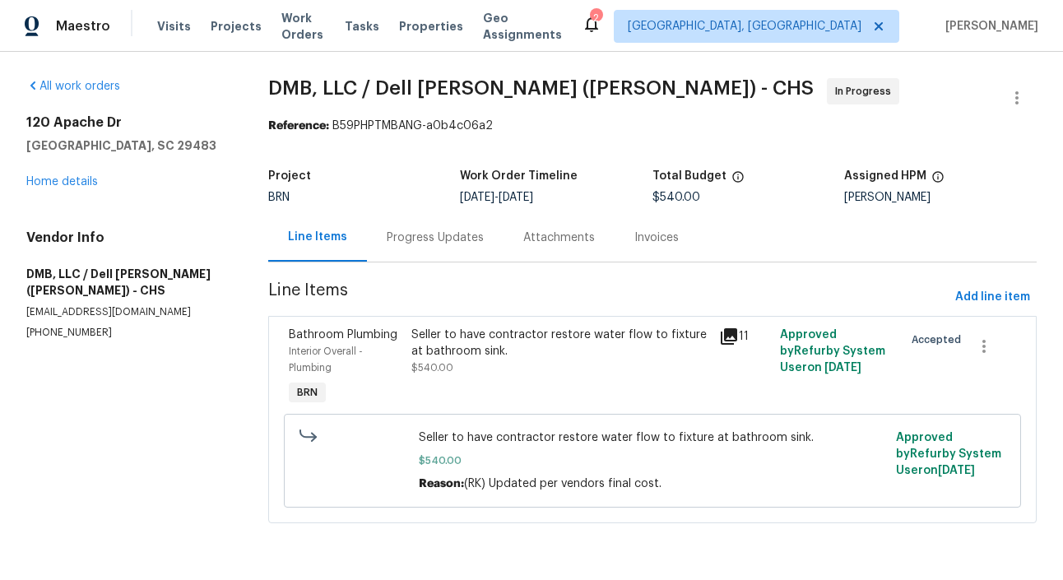
click at [409, 235] on div "Progress Updates" at bounding box center [435, 238] width 97 height 16
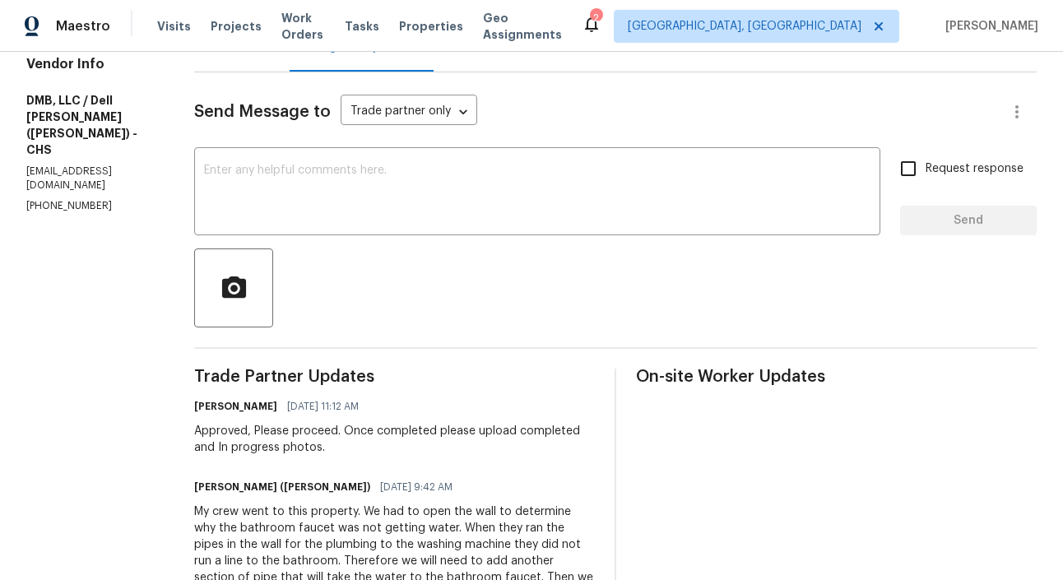
scroll to position [124, 0]
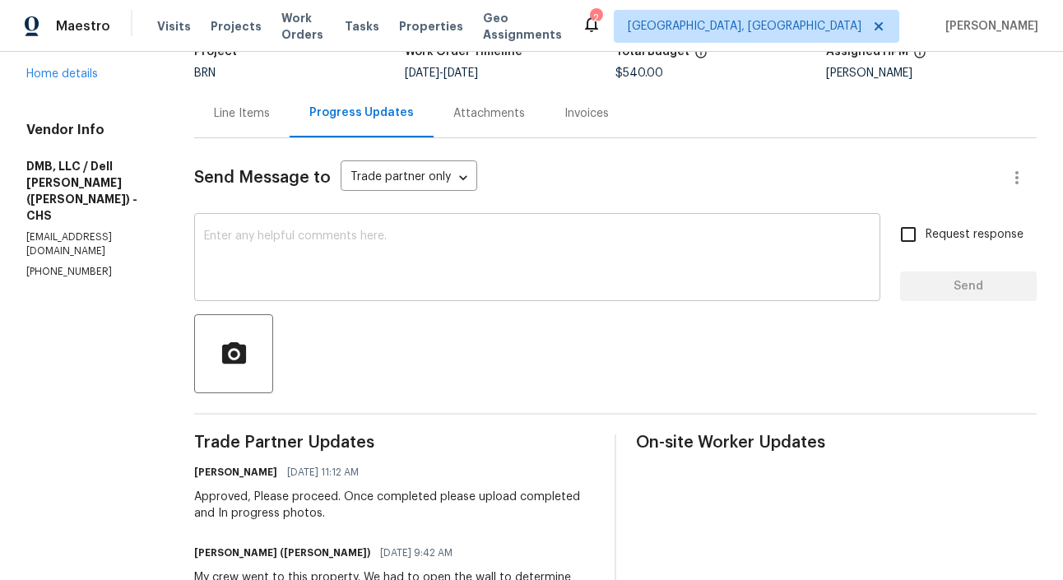
click at [246, 240] on textarea at bounding box center [537, 259] width 667 height 58
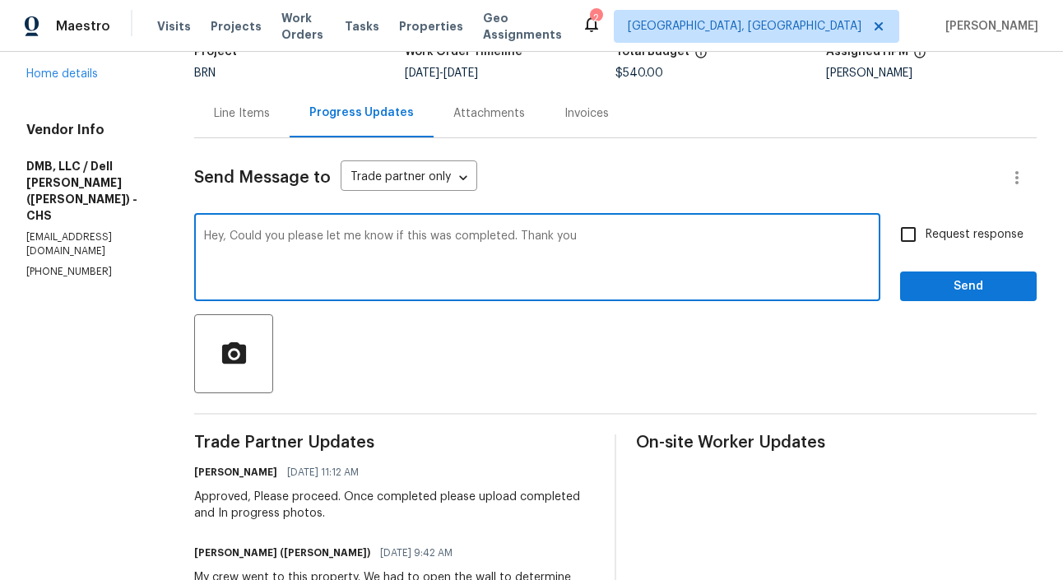
type textarea "Hey, Could you please let me know if this was completed. Thank you"
click at [913, 235] on input "Request response" at bounding box center [908, 234] width 35 height 35
checkbox input "true"
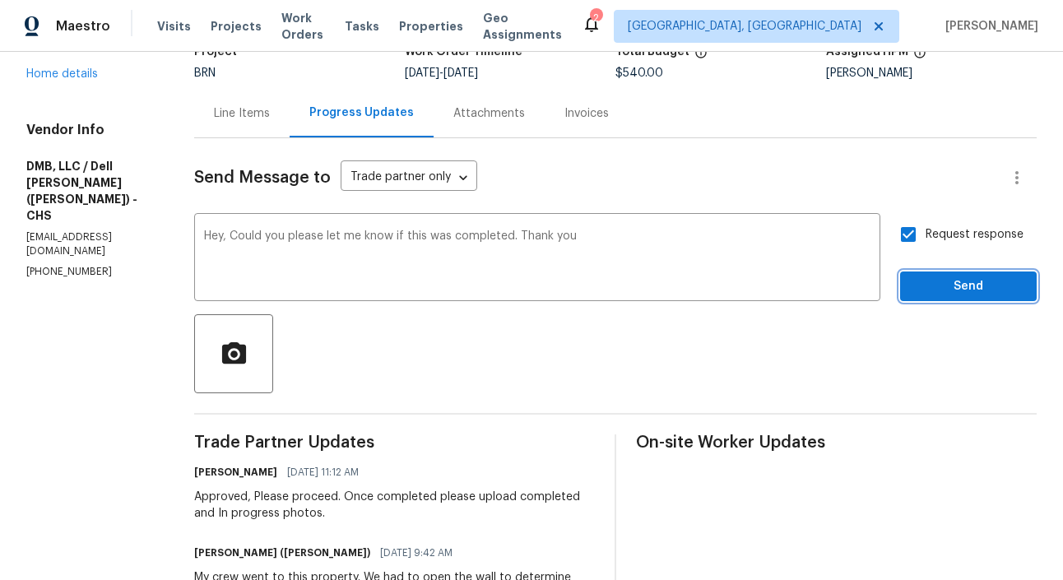
click at [963, 278] on span "Send" at bounding box center [968, 286] width 110 height 21
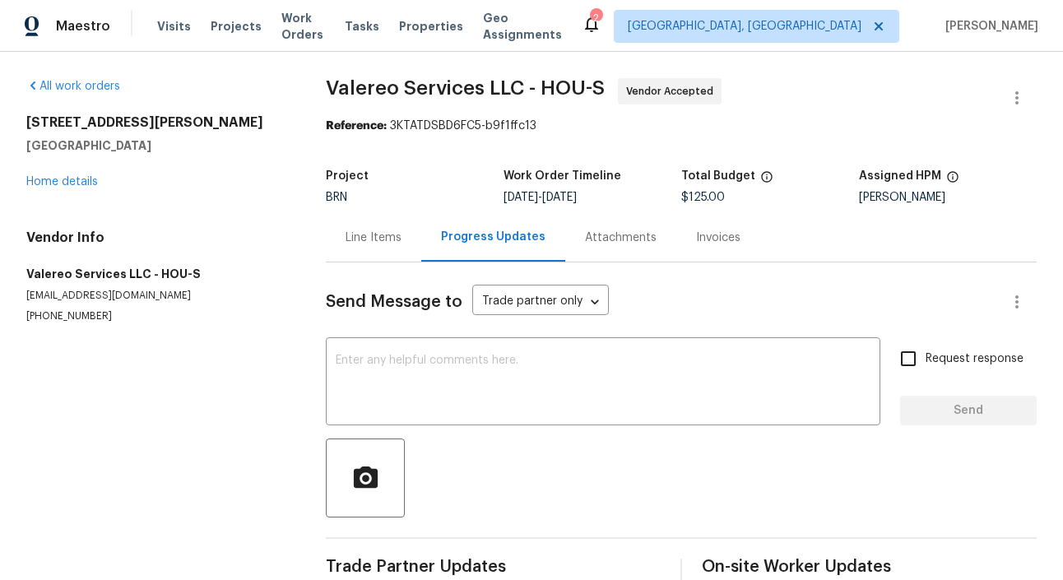
scroll to position [96, 0]
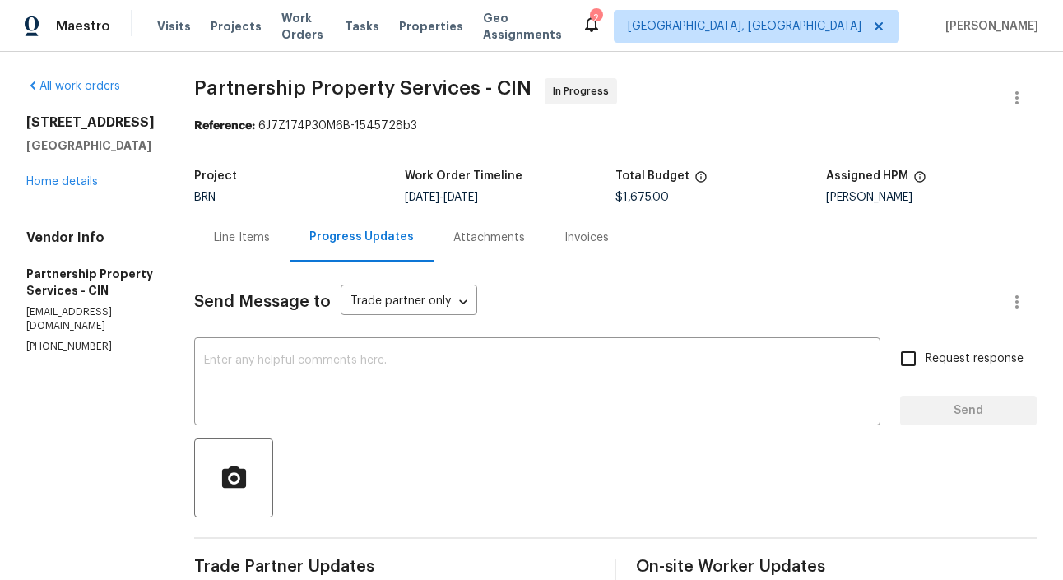
click at [155, 183] on div "2225 Hawthorne St Middletown, OH 45042 Home details" at bounding box center [90, 152] width 128 height 76
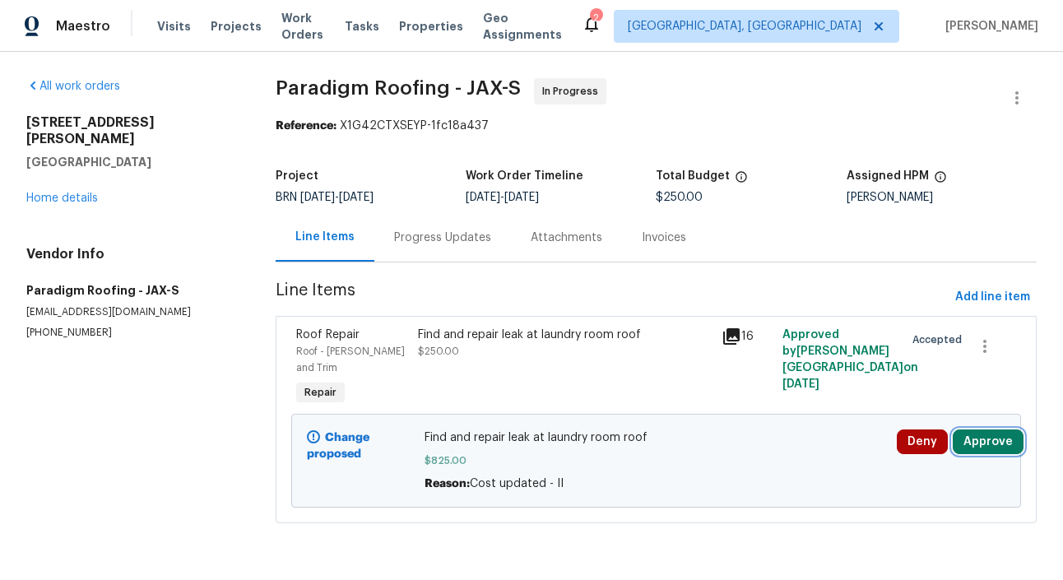
click at [995, 430] on button "Approve" at bounding box center [988, 442] width 71 height 25
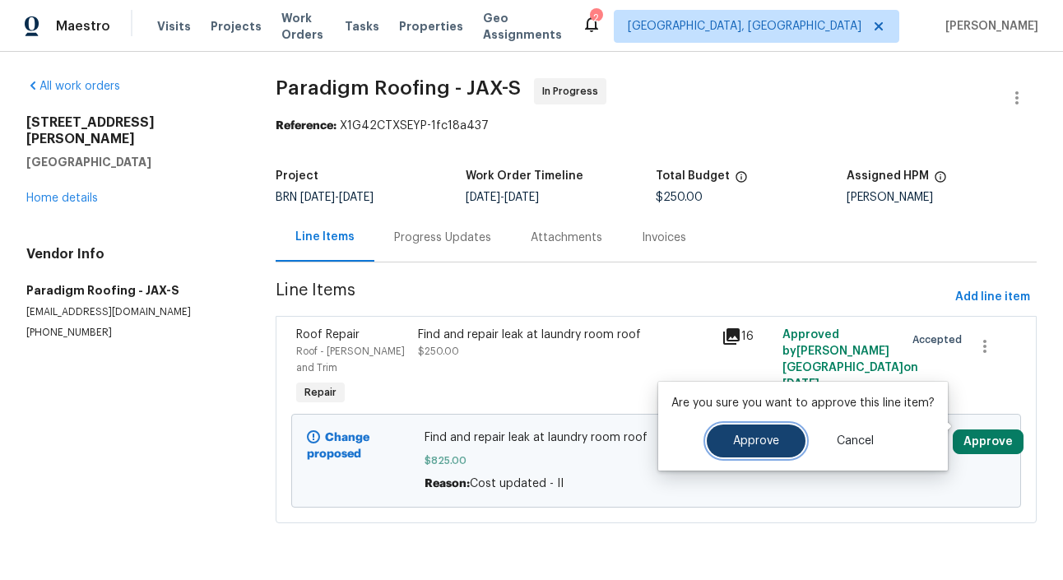
click at [743, 444] on span "Approve" at bounding box center [756, 441] width 46 height 12
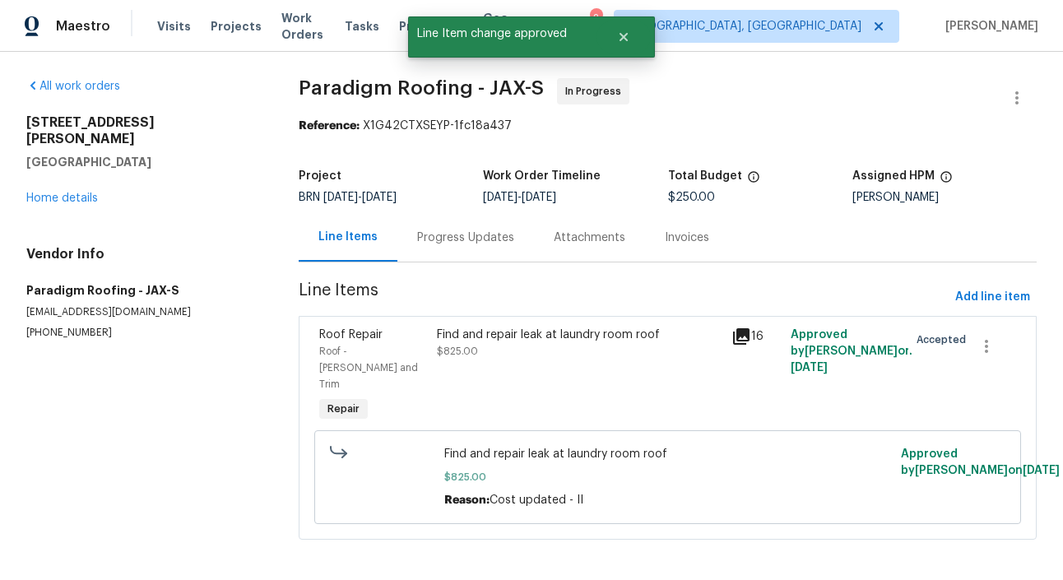
click at [188, 386] on section "All work orders 3460 Rogero Rd Jacksonville, FL 32277 Home details Vendor Info …" at bounding box center [142, 318] width 233 height 481
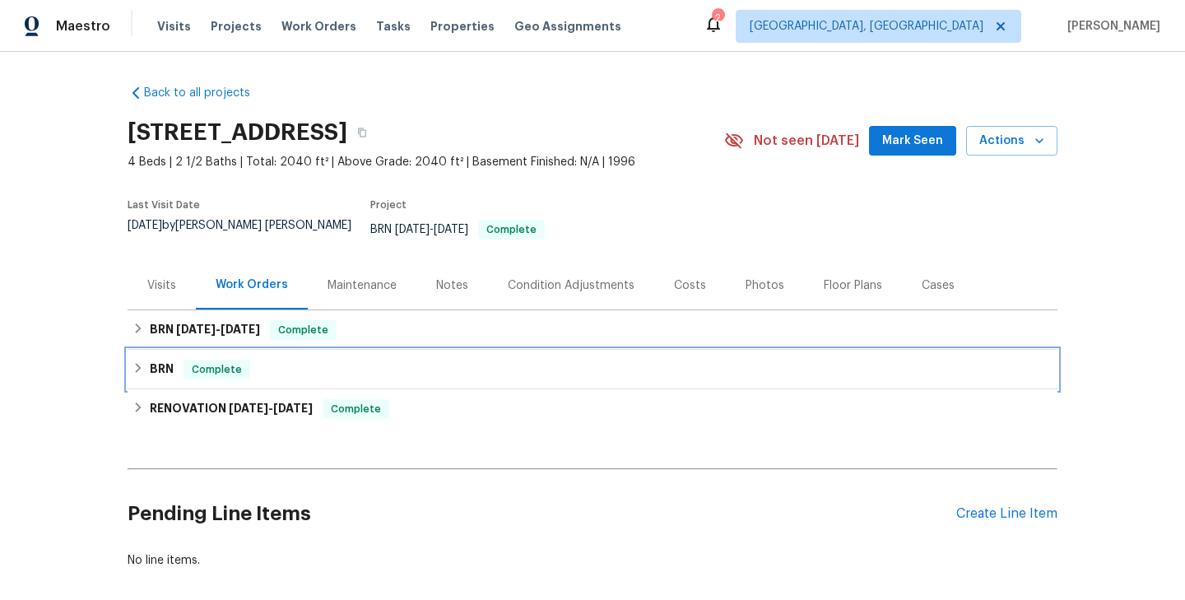
click at [342, 350] on div "BRN Complete" at bounding box center [593, 369] width 930 height 39
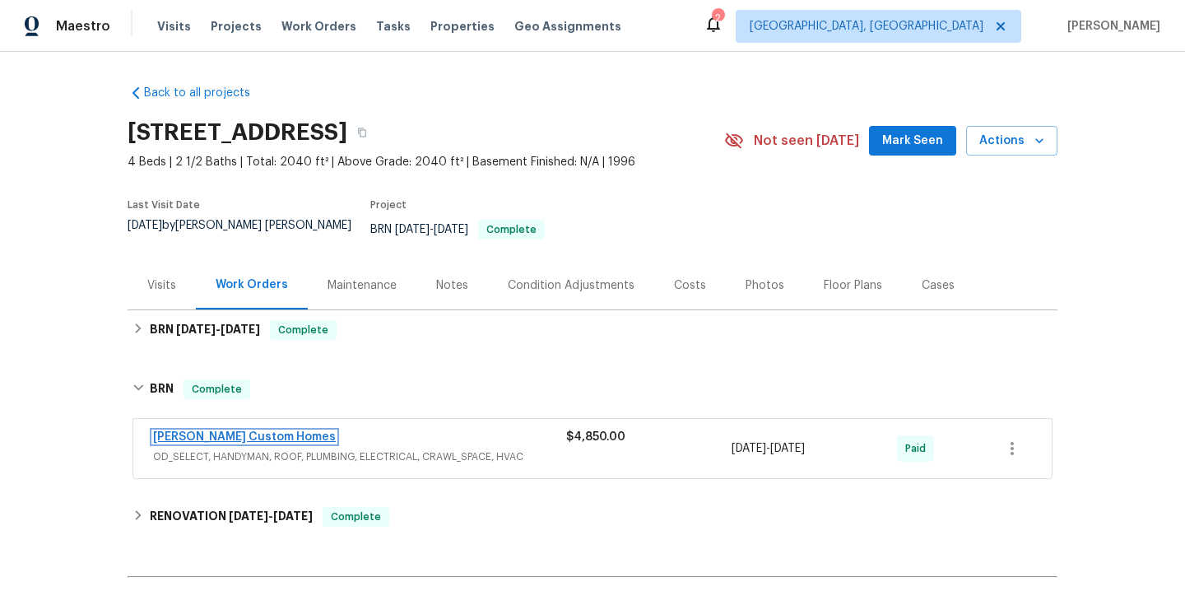
click at [244, 431] on link "[PERSON_NAME] Custom Homes" at bounding box center [244, 437] width 183 height 12
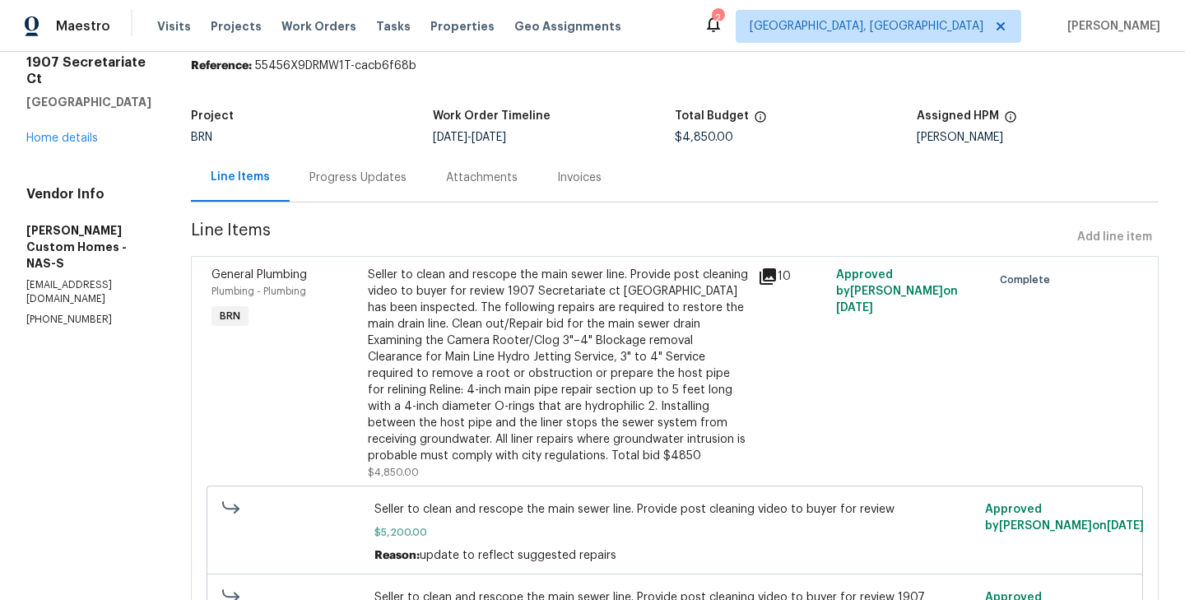
scroll to position [63, 0]
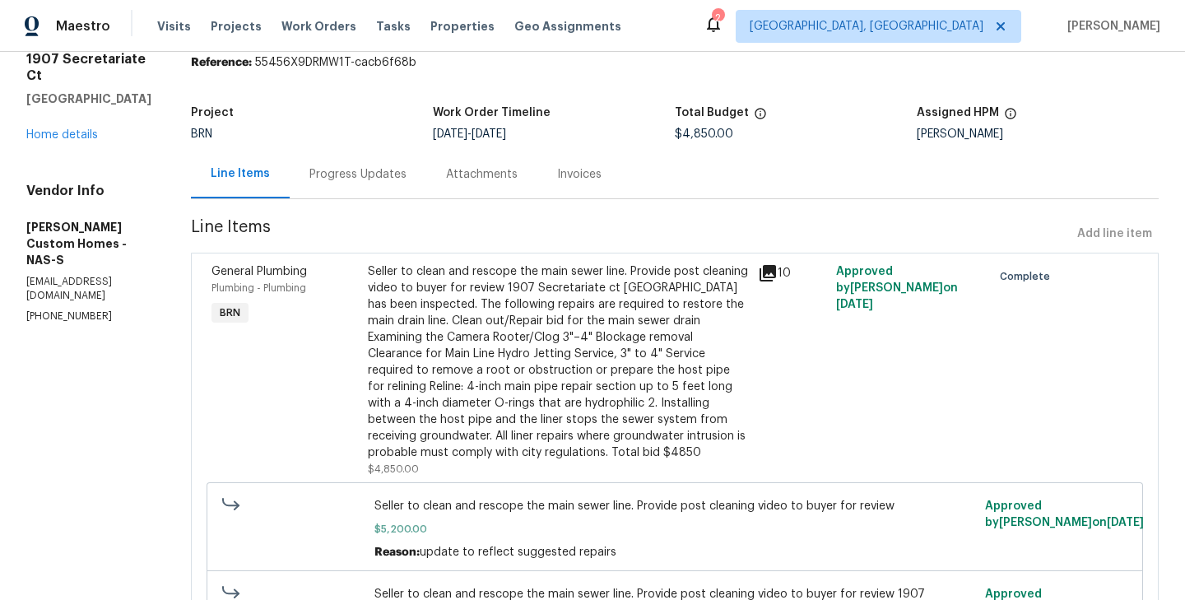
click at [395, 172] on div "Progress Updates" at bounding box center [357, 174] width 97 height 16
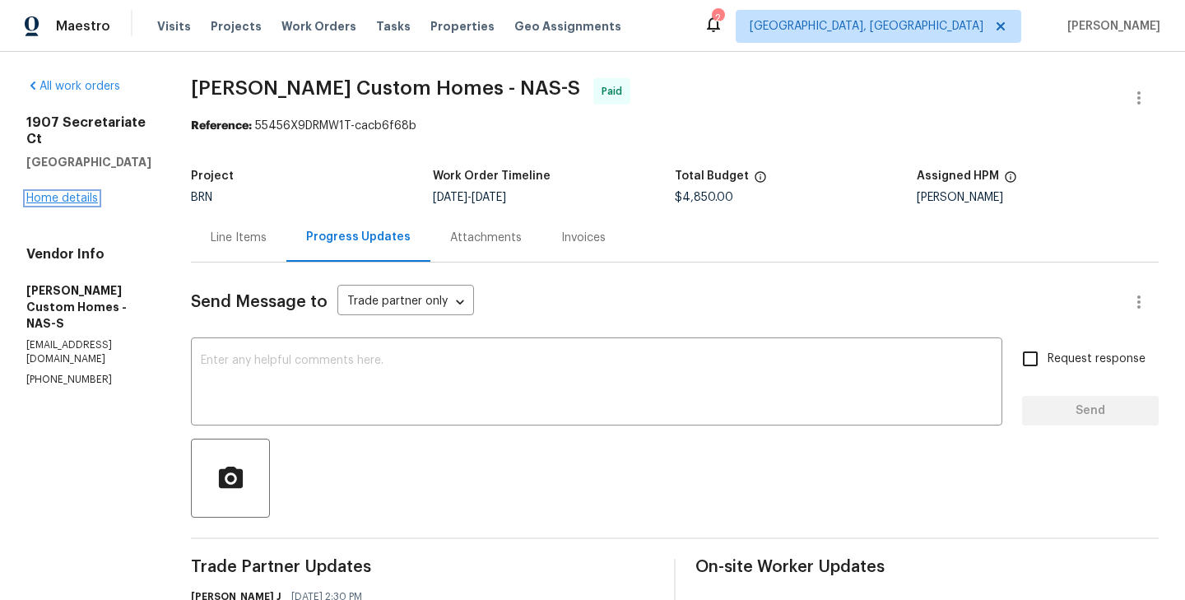
click at [82, 193] on link "Home details" at bounding box center [62, 199] width 72 height 12
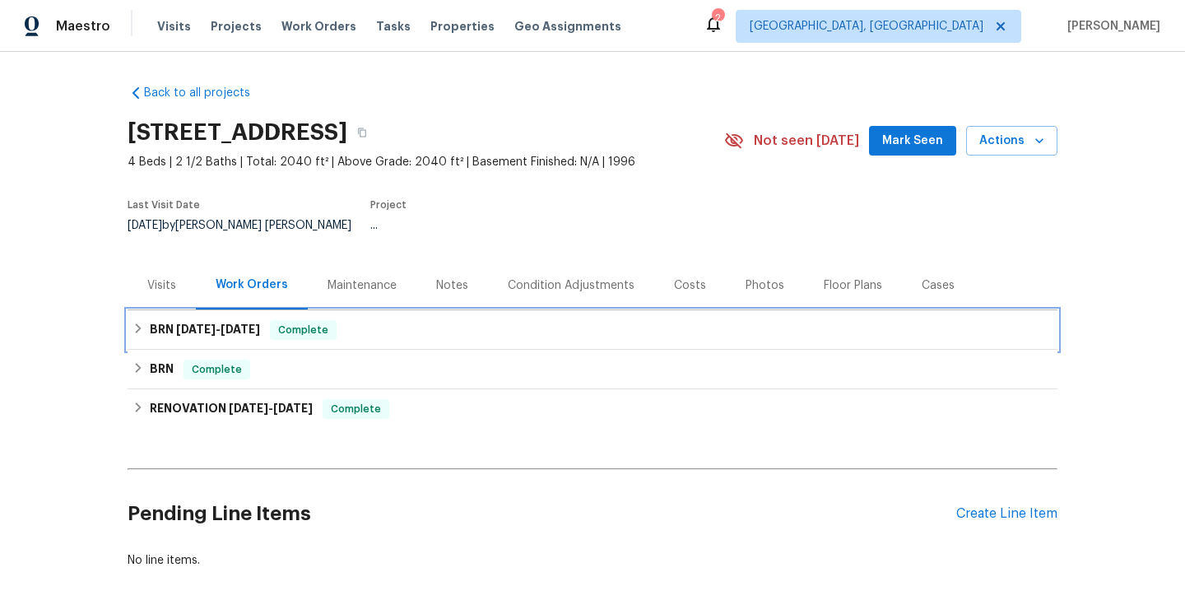
click at [314, 326] on span "Complete" at bounding box center [303, 330] width 63 height 16
